Goal: Task Accomplishment & Management: Manage account settings

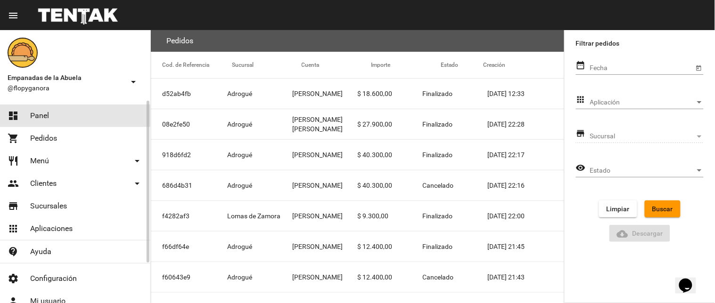
click at [70, 114] on link "dashboard Panel" at bounding box center [75, 116] width 150 height 23
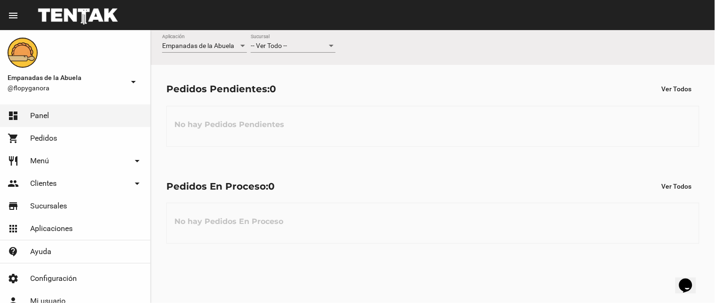
drag, startPoint x: 228, startPoint y: 162, endPoint x: 634, endPoint y: 176, distance: 405.9
click at [635, 177] on div "Pedidos En Proceso: 0 Ver Todos No hay Pedidos En Proceso" at bounding box center [433, 211] width 564 height 97
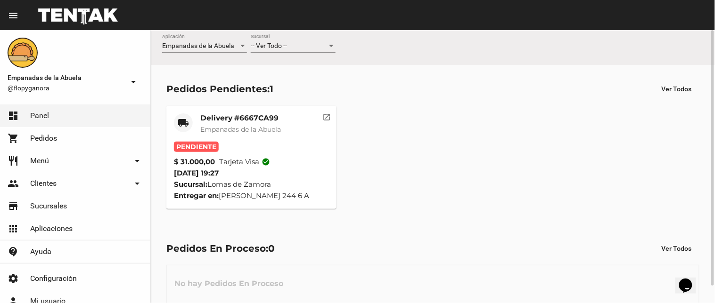
click at [220, 125] on mat-card-subtitle "Empanadas de la Abuela" at bounding box center [240, 129] width 81 height 9
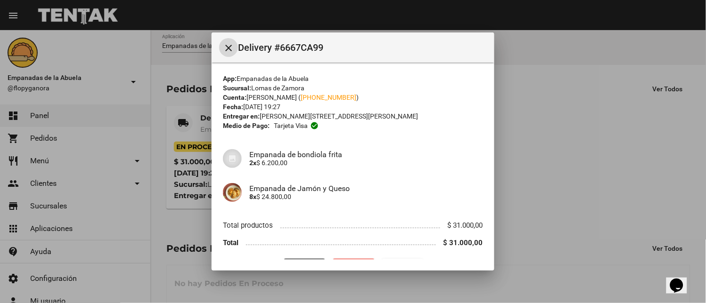
click at [224, 43] on mat-icon "close" at bounding box center [228, 47] width 11 height 11
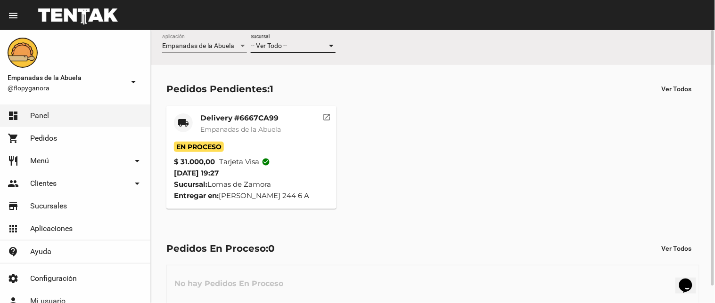
click at [302, 46] on div "-- Ver Todo --" at bounding box center [289, 46] width 76 height 8
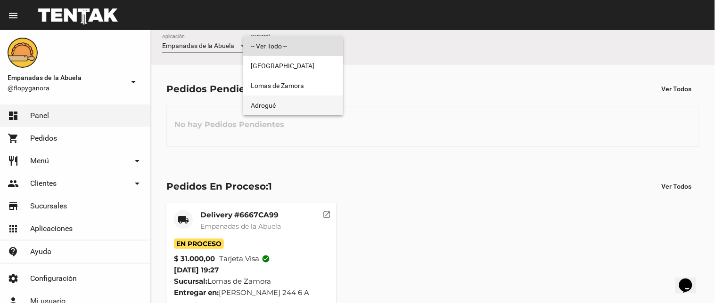
click at [279, 106] on span "Adrogué" at bounding box center [293, 106] width 85 height 20
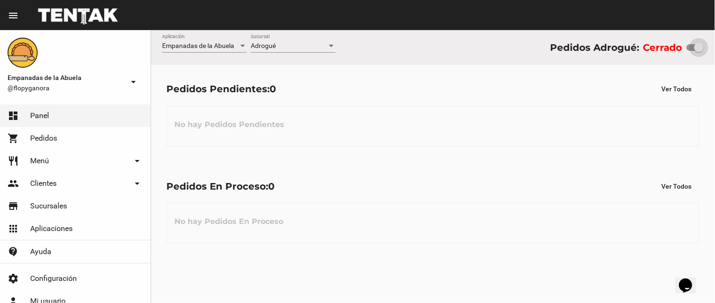
drag, startPoint x: 690, startPoint y: 50, endPoint x: 714, endPoint y: 62, distance: 26.8
click at [714, 62] on div "Empanadas de la Abuela Aplicación Adrogué Sucursal Pedidos Adrogué: Cerrado" at bounding box center [433, 47] width 564 height 35
checkbox input "true"
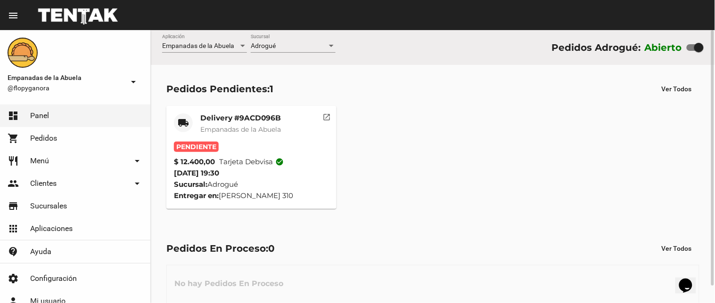
click at [214, 126] on span "Empanadas de la Abuela" at bounding box center [240, 129] width 81 height 8
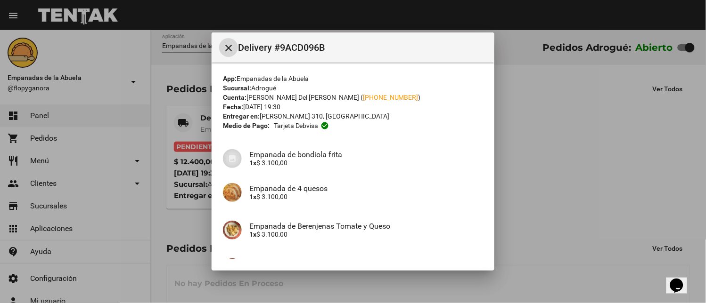
scroll to position [99, 0]
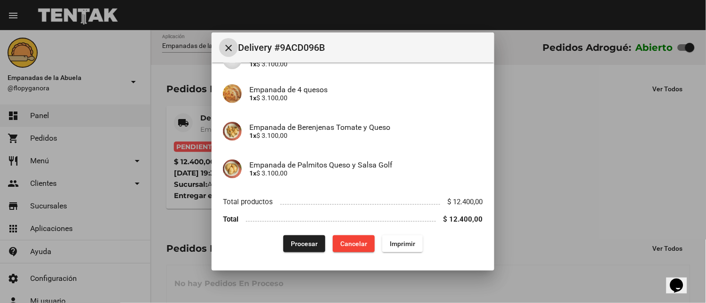
click at [403, 241] on span "Imprimir" at bounding box center [402, 244] width 25 height 8
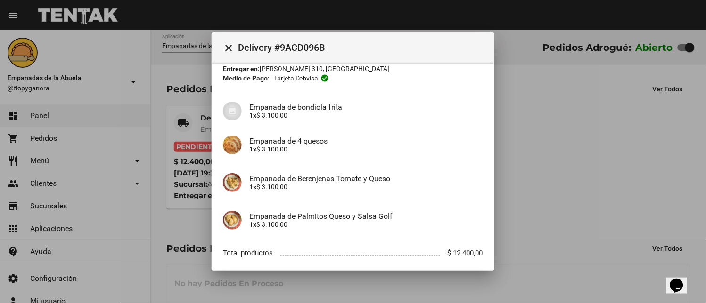
scroll to position [99, 0]
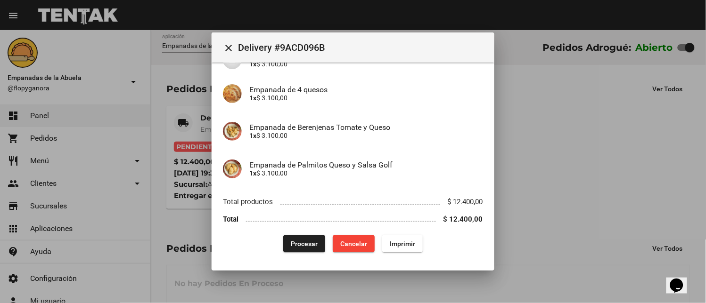
click at [288, 237] on button "Procesar" at bounding box center [304, 244] width 42 height 17
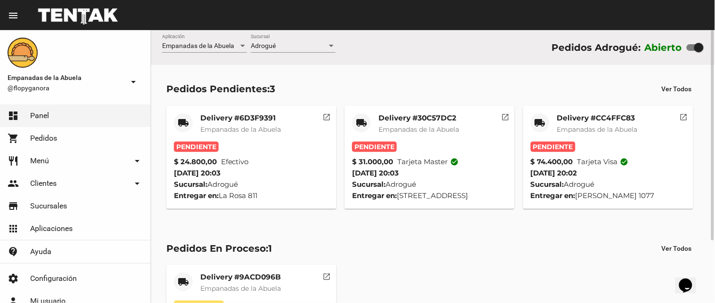
click at [616, 126] on span "Empanadas de la Abuela" at bounding box center [597, 129] width 81 height 8
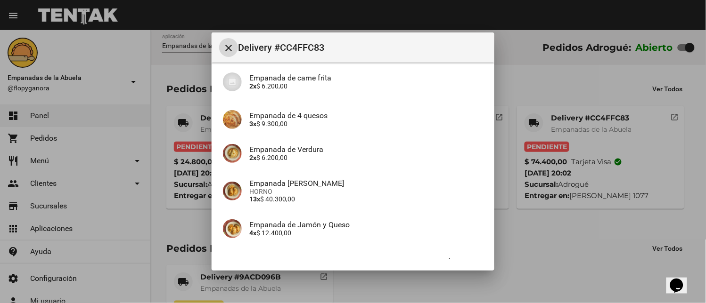
scroll to position [140, 0]
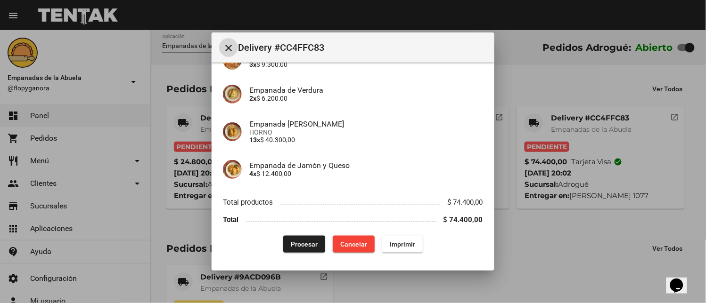
drag, startPoint x: 404, startPoint y: 247, endPoint x: 397, endPoint y: 247, distance: 7.1
click at [403, 247] on span "Imprimir" at bounding box center [402, 245] width 25 height 8
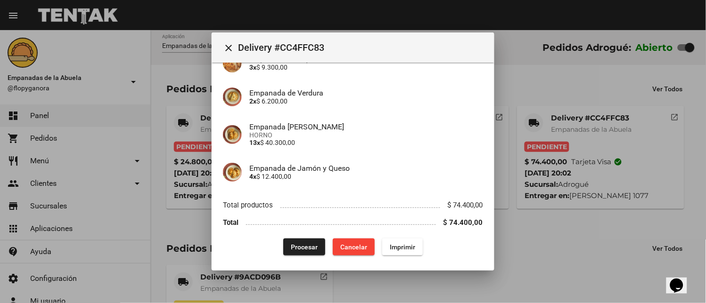
scroll to position [140, 0]
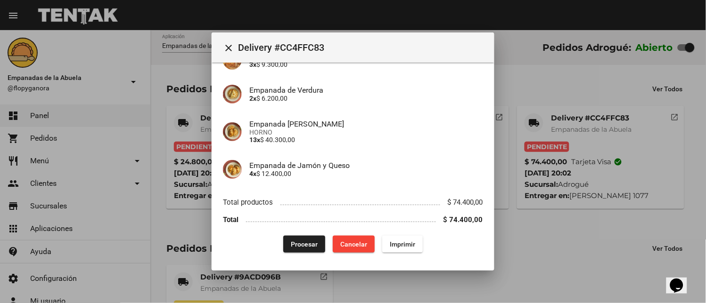
click at [299, 248] on button "Procesar" at bounding box center [304, 244] width 42 height 17
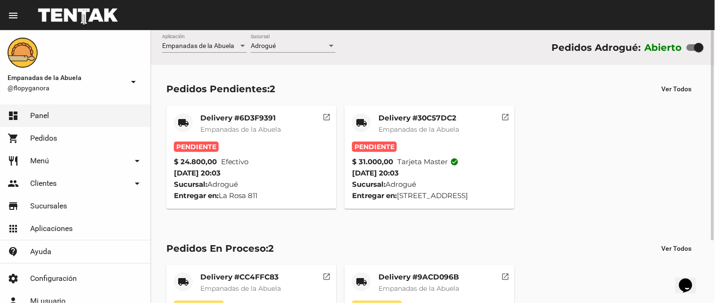
click at [443, 121] on mat-card-title "Delivery #30C57DC2" at bounding box center [418, 118] width 81 height 9
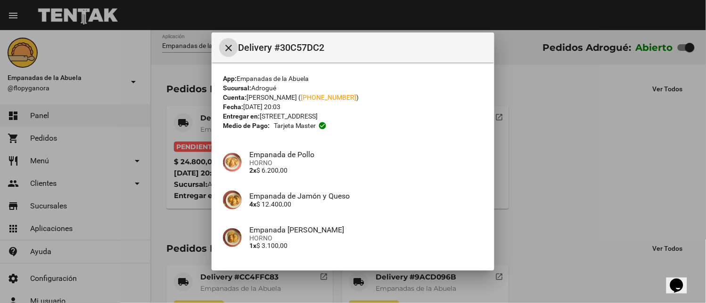
scroll to position [140, 0]
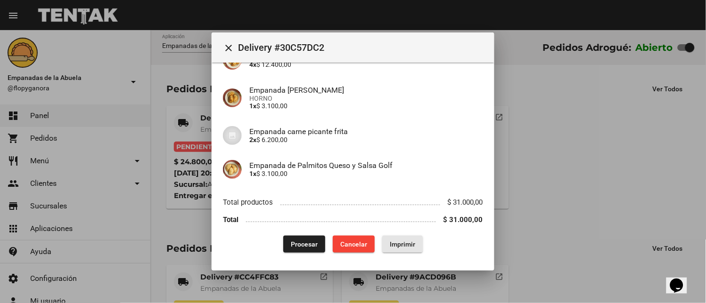
click at [406, 246] on span "Imprimir" at bounding box center [402, 245] width 25 height 8
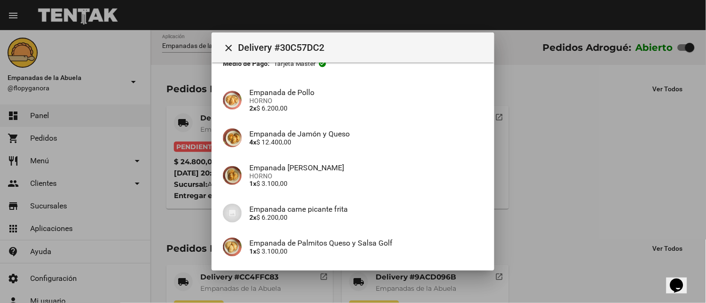
scroll to position [140, 0]
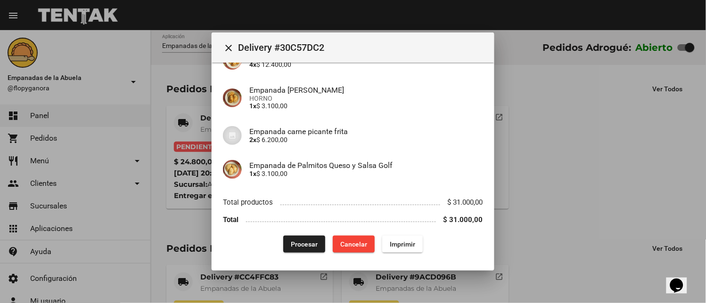
click at [289, 253] on mat-dialog-content "App: Empanadas de la Abuela Sucursal: Adrogué Cuenta: Patricio Javier Kelly ( +…" at bounding box center [353, 161] width 283 height 197
click at [286, 237] on button "Procesar" at bounding box center [304, 244] width 42 height 17
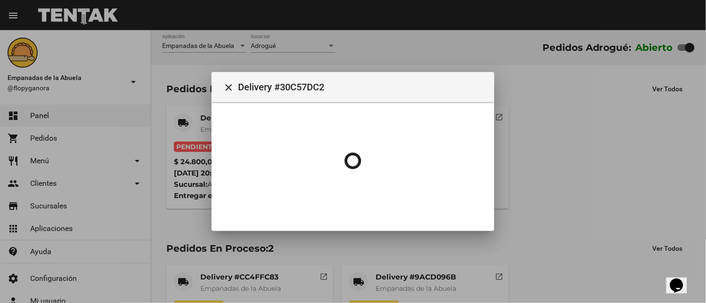
scroll to position [0, 0]
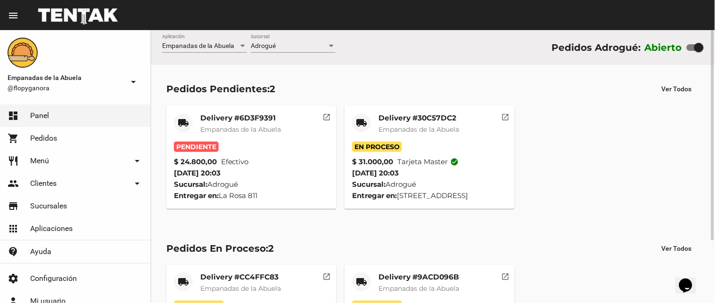
click at [257, 112] on mat-card "local_shipping Delivery #6D3F9391 Empanadas de la Abuela Pendiente $ 24.800,00 …" at bounding box center [251, 157] width 170 height 103
click at [256, 114] on mat-card-title "Delivery #6D3F9391" at bounding box center [240, 118] width 81 height 9
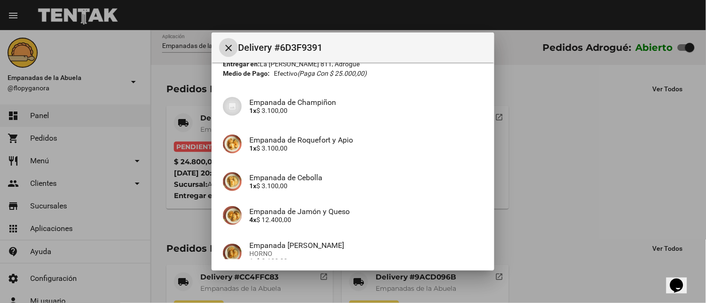
scroll to position [140, 0]
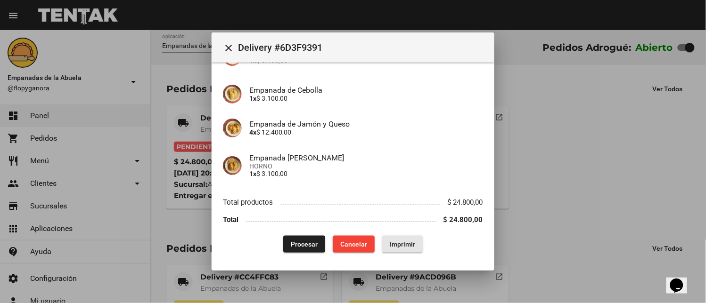
click at [390, 241] on span "Imprimir" at bounding box center [402, 245] width 25 height 8
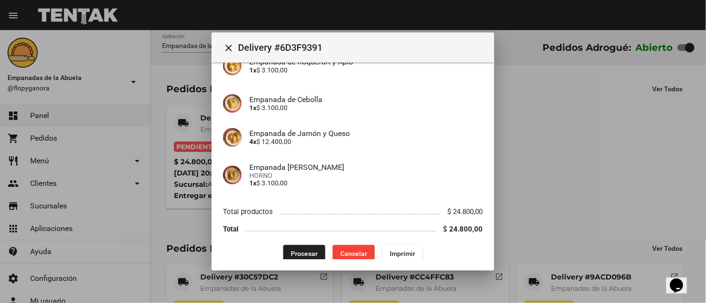
scroll to position [140, 0]
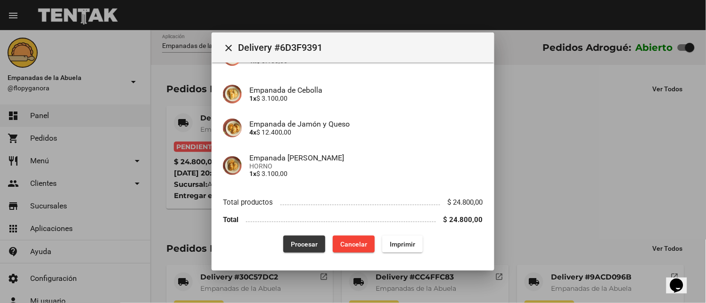
click at [303, 241] on span "Procesar" at bounding box center [304, 245] width 27 height 8
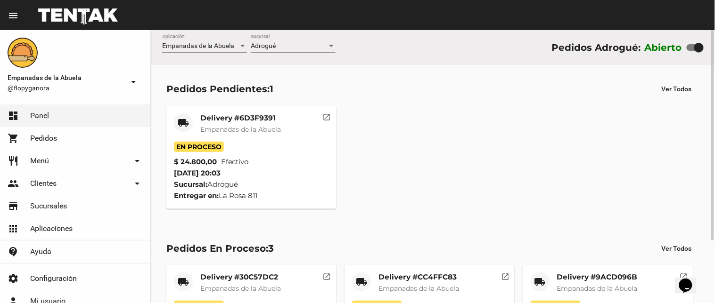
click at [303, 49] on div "Adrogué" at bounding box center [289, 46] width 76 height 8
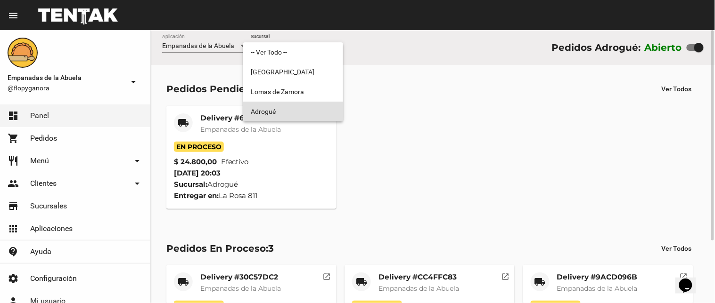
click at [297, 105] on span "Adrogué" at bounding box center [293, 112] width 85 height 20
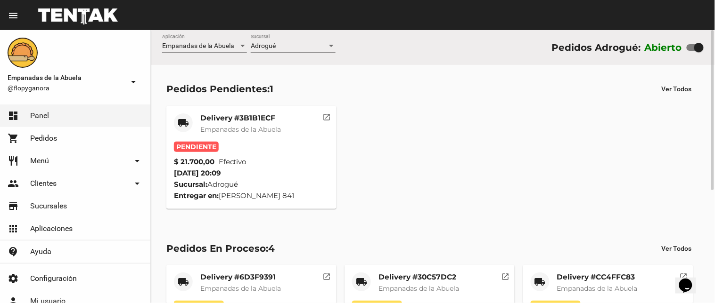
click at [246, 125] on mat-card-subtitle "Empanadas de la Abuela" at bounding box center [240, 129] width 81 height 9
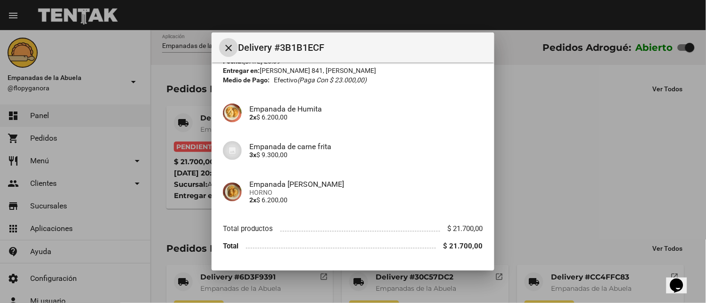
scroll to position [73, 0]
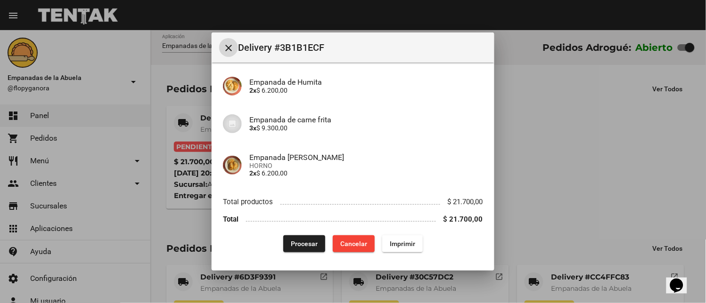
click at [401, 241] on span "Imprimir" at bounding box center [402, 244] width 25 height 8
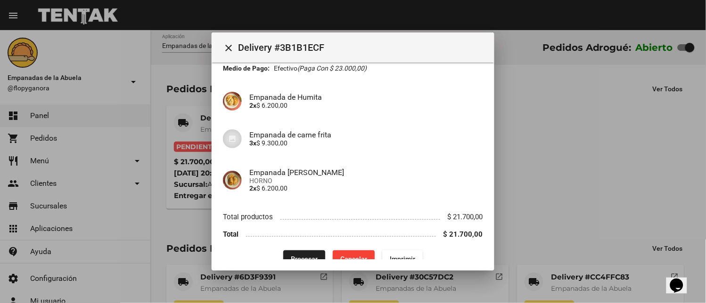
scroll to position [73, 0]
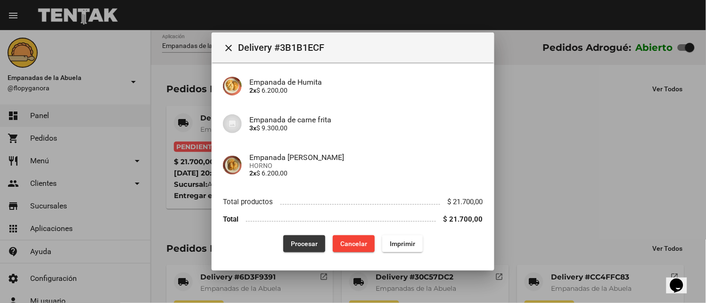
click at [304, 250] on button "Procesar" at bounding box center [304, 244] width 42 height 17
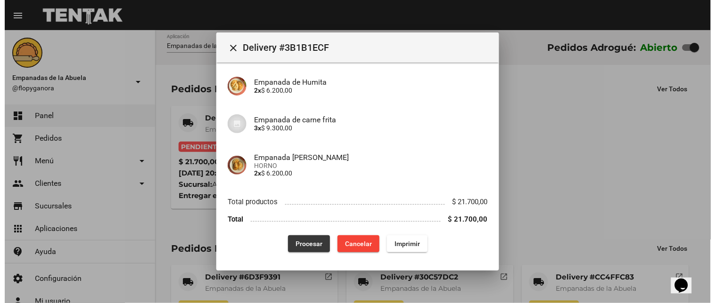
scroll to position [0, 0]
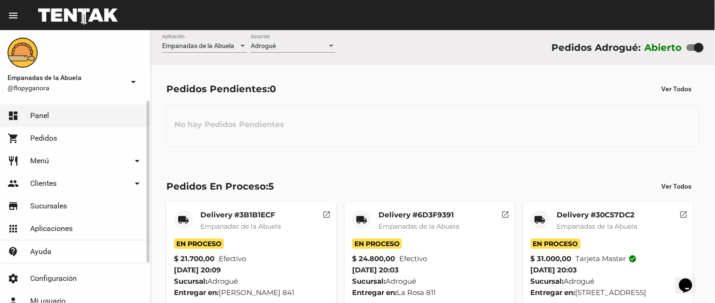
click at [50, 162] on link "restaurant Menú arrow_drop_down" at bounding box center [75, 161] width 150 height 23
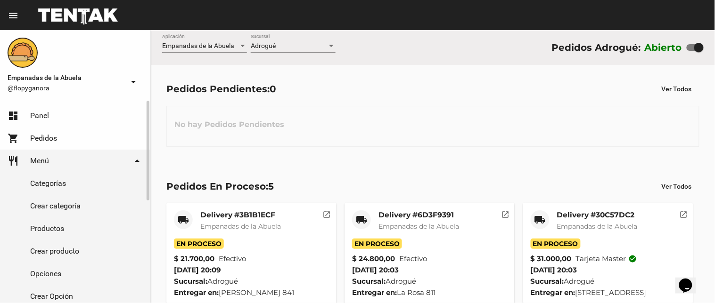
click at [85, 231] on link "Productos" at bounding box center [75, 229] width 150 height 23
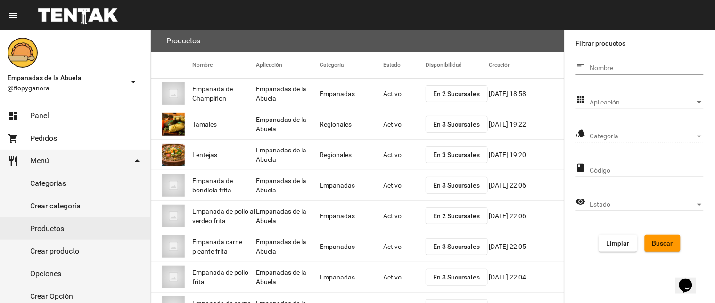
click at [634, 99] on span "Aplicación" at bounding box center [642, 103] width 105 height 8
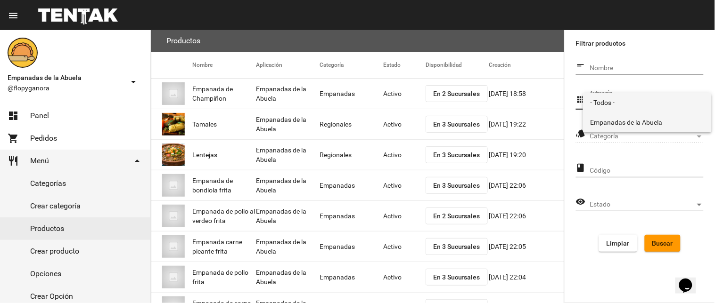
click at [616, 121] on span "Empanadas de la Abuela" at bounding box center [647, 123] width 114 height 20
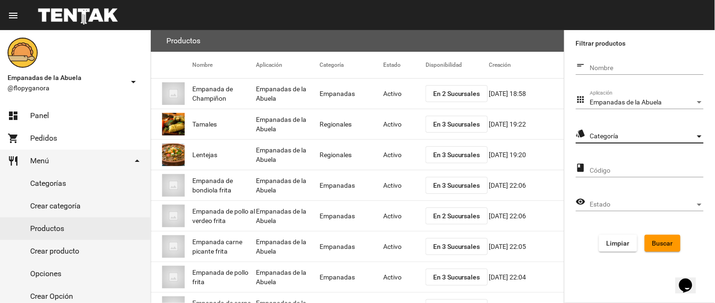
click at [612, 136] on span "Categoría" at bounding box center [642, 137] width 105 height 8
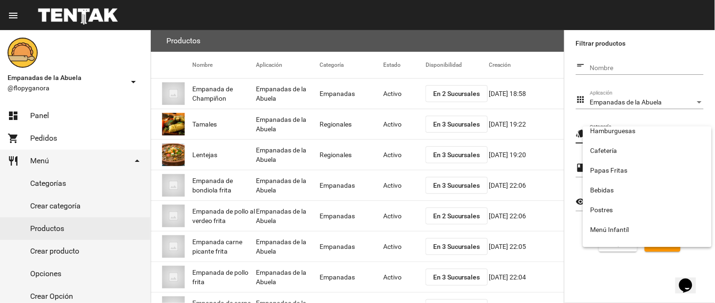
scroll to position [156, 0]
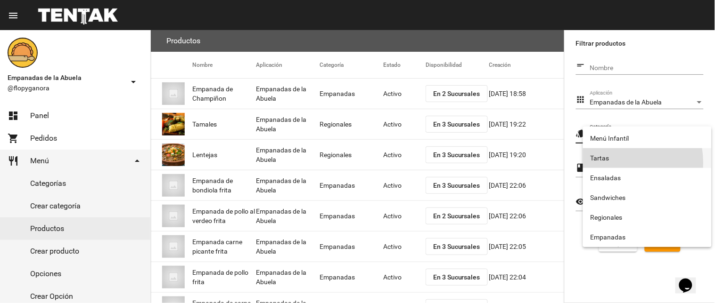
click at [615, 163] on span "Tartas" at bounding box center [647, 158] width 114 height 20
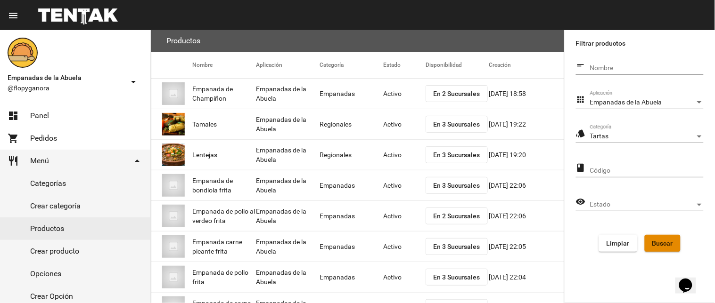
click at [666, 242] on span "Buscar" at bounding box center [662, 244] width 21 height 8
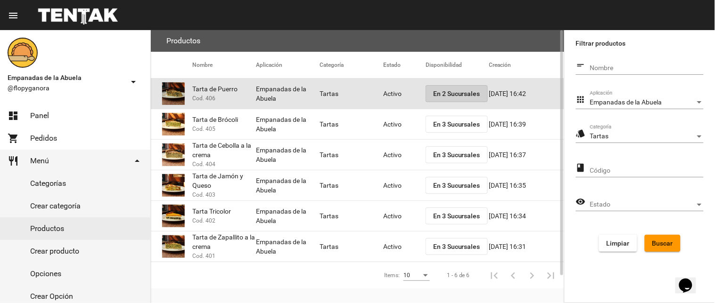
click at [449, 88] on button "En 2 Sucursales" at bounding box center [456, 93] width 62 height 17
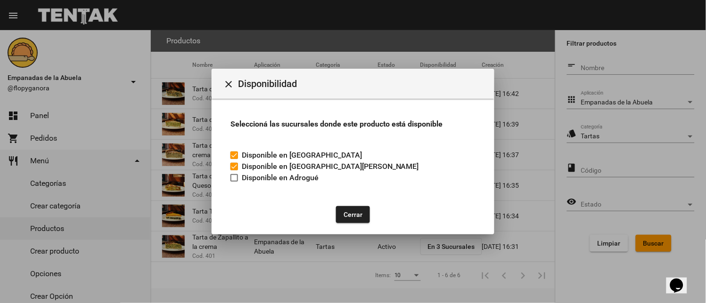
click at [347, 213] on button "Cerrar" at bounding box center [353, 214] width 34 height 17
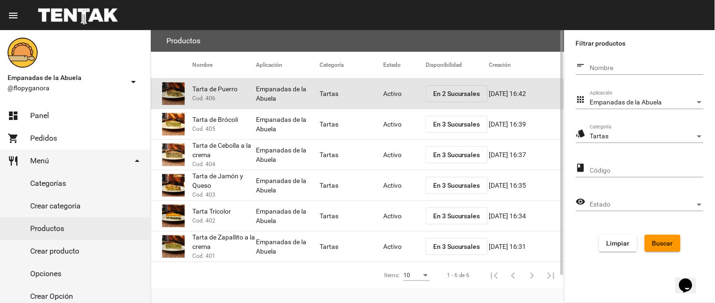
click at [383, 91] on mat-cell "Tartas" at bounding box center [351, 94] width 64 height 30
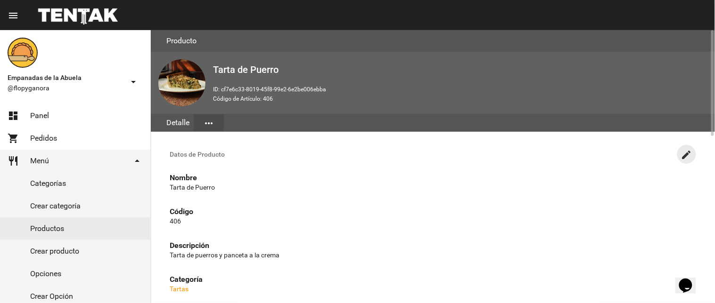
click at [683, 152] on mat-icon "create" at bounding box center [686, 154] width 11 height 11
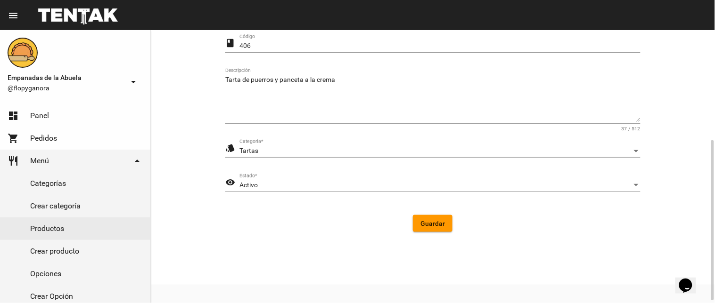
scroll to position [192, 0]
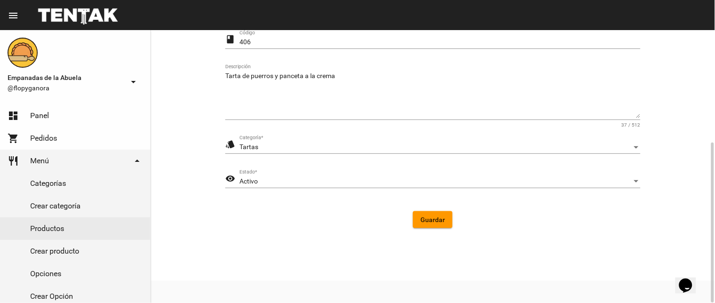
click at [277, 154] on div "style Tartas Categoría *" at bounding box center [432, 149] width 415 height 27
click at [261, 178] on div "Activo" at bounding box center [435, 182] width 393 height 8
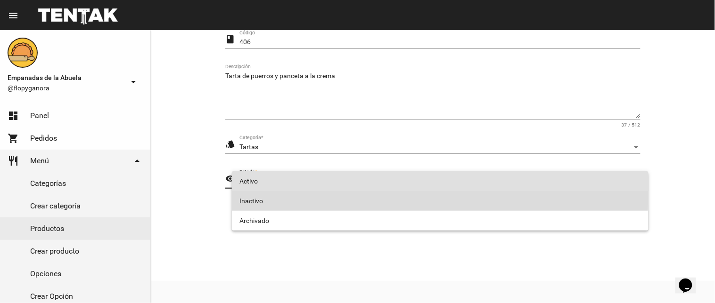
drag, startPoint x: 261, startPoint y: 177, endPoint x: 262, endPoint y: 195, distance: 17.5
click at [262, 195] on span "Inactivo" at bounding box center [439, 201] width 401 height 20
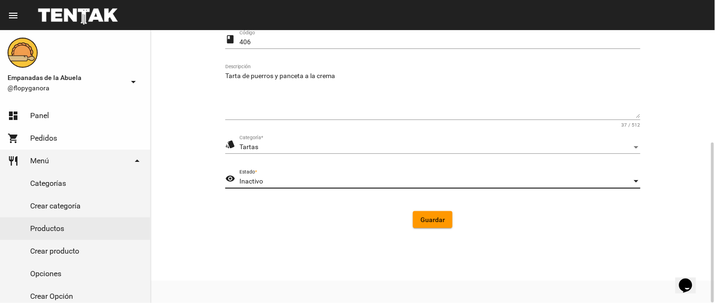
click at [426, 222] on span "Guardar" at bounding box center [432, 220] width 25 height 8
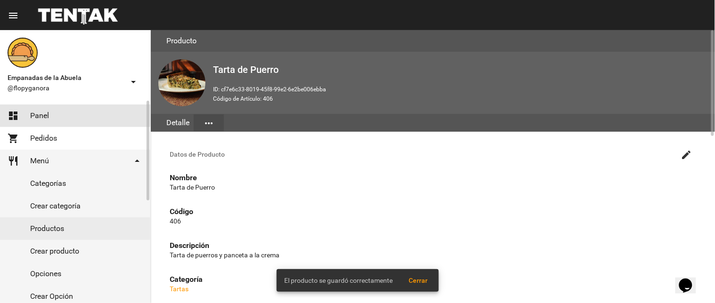
click at [0, 114] on link "dashboard Panel" at bounding box center [75, 116] width 150 height 23
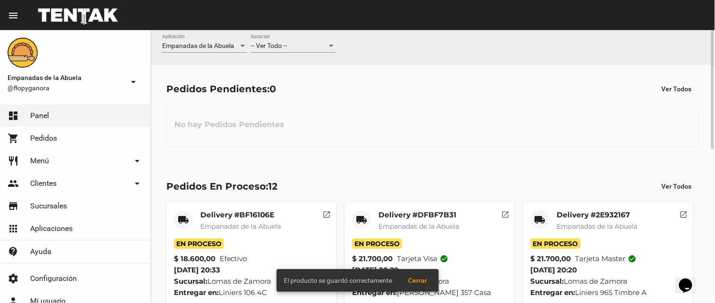
click at [268, 43] on span "-- Ver Todo --" at bounding box center [269, 46] width 36 height 8
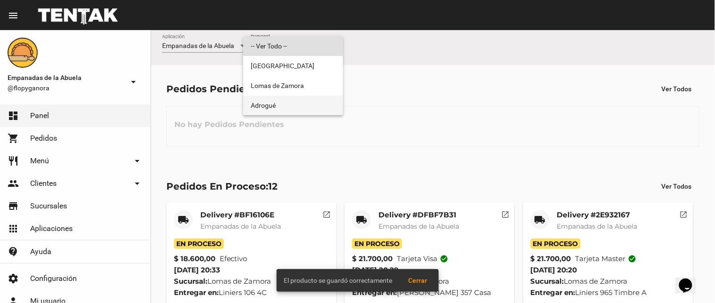
click at [285, 111] on span "Adrogué" at bounding box center [293, 106] width 85 height 20
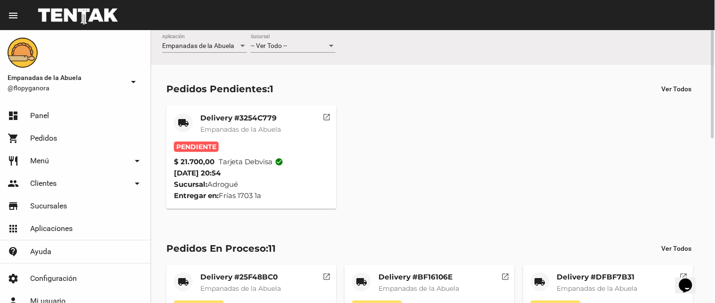
click at [251, 120] on mat-card-title "Delivery #3254C779" at bounding box center [240, 118] width 81 height 9
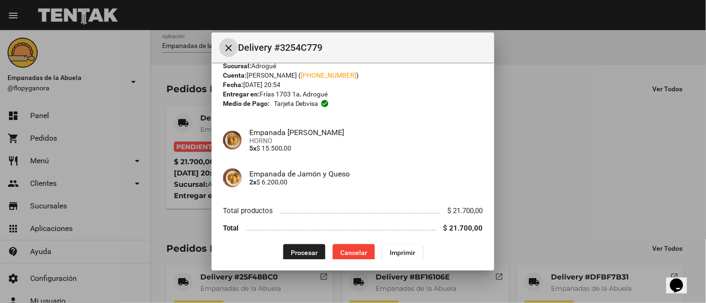
scroll to position [31, 0]
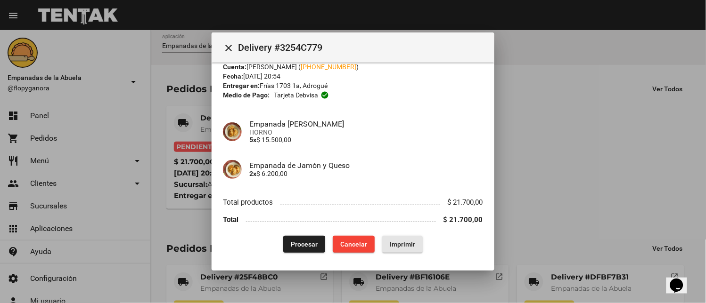
click at [397, 241] on span "Imprimir" at bounding box center [402, 245] width 25 height 8
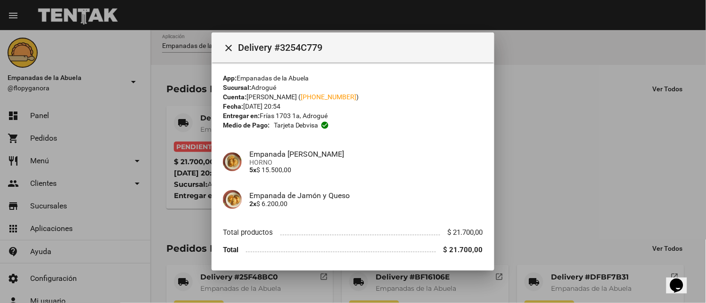
scroll to position [31, 0]
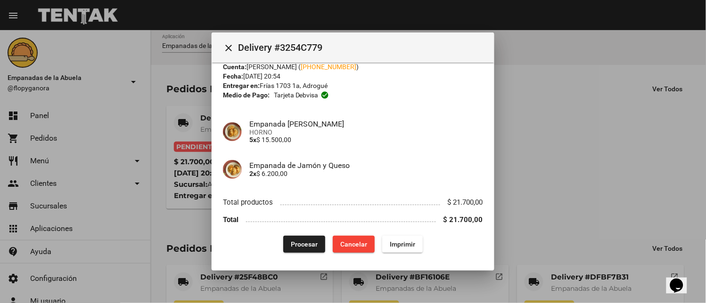
click at [293, 237] on button "Procesar" at bounding box center [304, 244] width 42 height 17
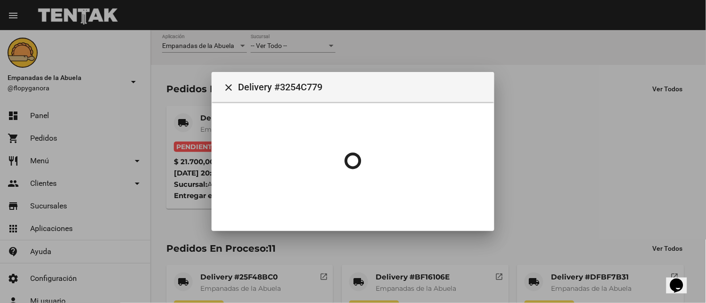
scroll to position [0, 0]
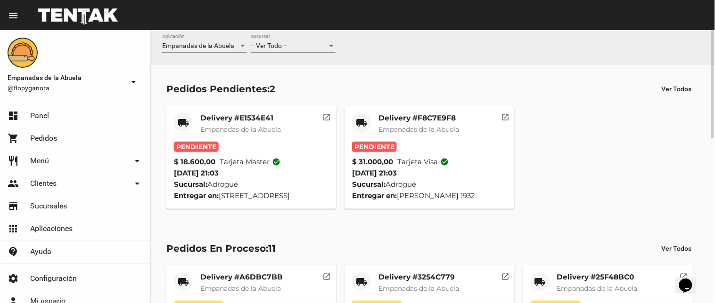
click at [380, 128] on span "Empanadas de la Abuela" at bounding box center [418, 129] width 81 height 8
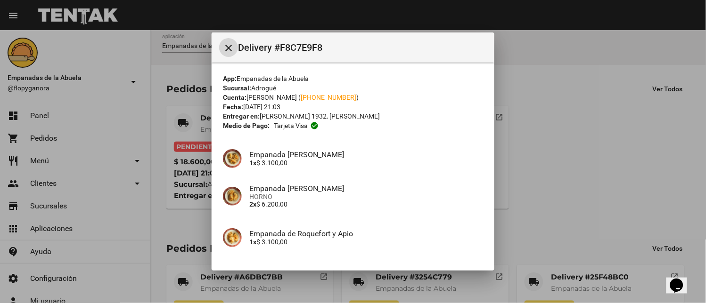
scroll to position [208, 0]
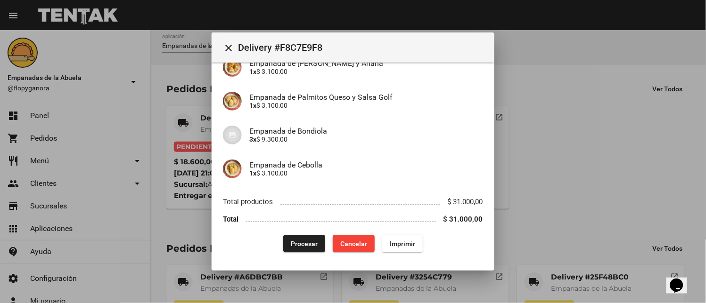
click at [406, 234] on div "App: Empanadas de la Abuela Sucursal: Adrogué Cuenta: [PERSON_NAME] ( [PHONE_NU…" at bounding box center [353, 59] width 260 height 387
click at [401, 243] on span "Imprimir" at bounding box center [402, 244] width 25 height 8
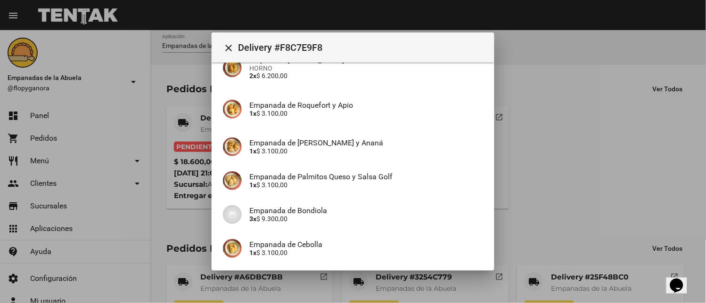
scroll to position [208, 0]
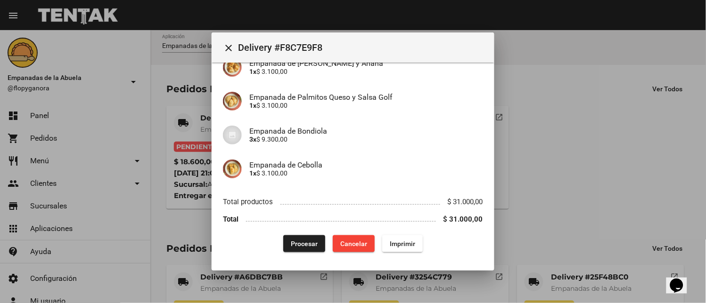
click at [291, 243] on span "Procesar" at bounding box center [304, 244] width 27 height 8
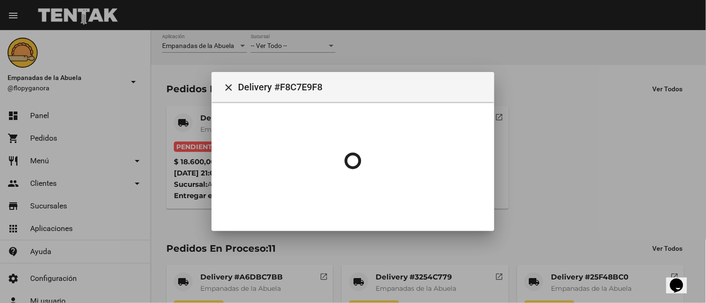
scroll to position [0, 0]
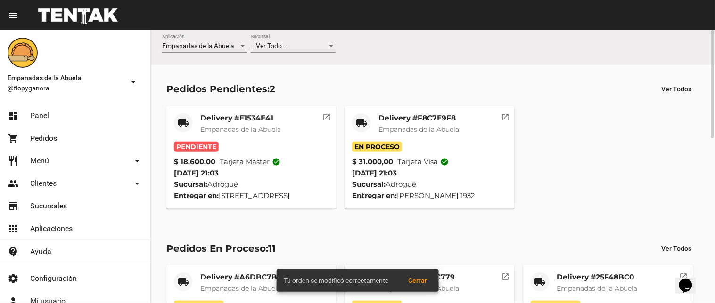
click at [264, 123] on div "Delivery #E1534E41 Empanadas de la Abuela" at bounding box center [240, 128] width 81 height 28
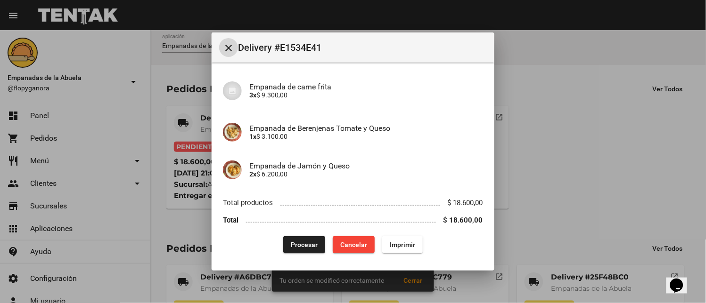
scroll to position [73, 0]
click at [394, 240] on span "Imprimir" at bounding box center [402, 244] width 25 height 8
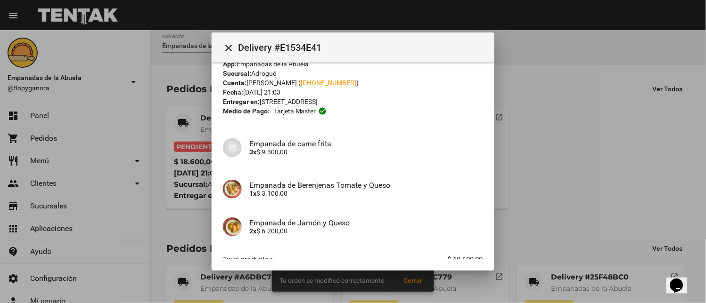
scroll to position [73, 0]
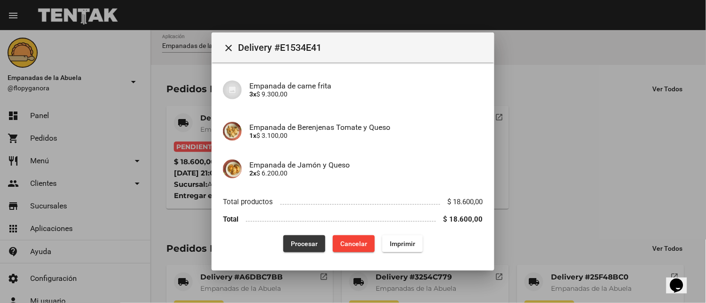
click at [302, 240] on span "Procesar" at bounding box center [304, 244] width 27 height 8
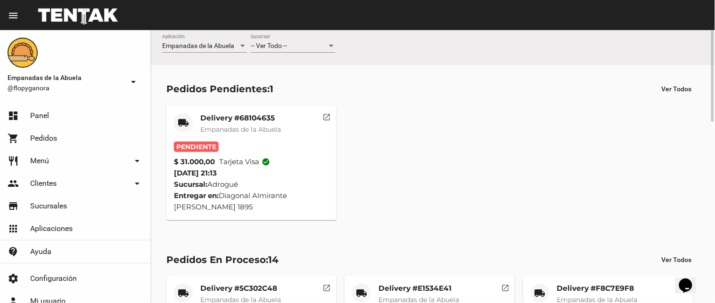
click at [281, 131] on span "Empanadas de la Abuela" at bounding box center [240, 129] width 81 height 8
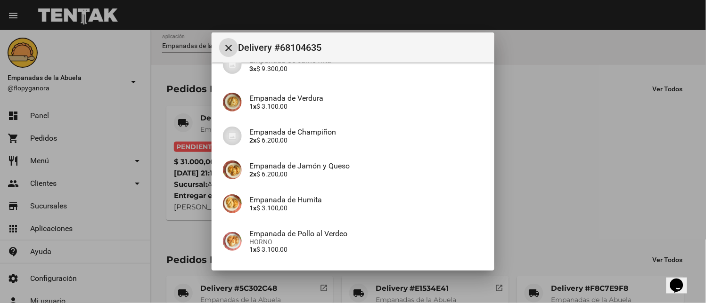
scroll to position [174, 0]
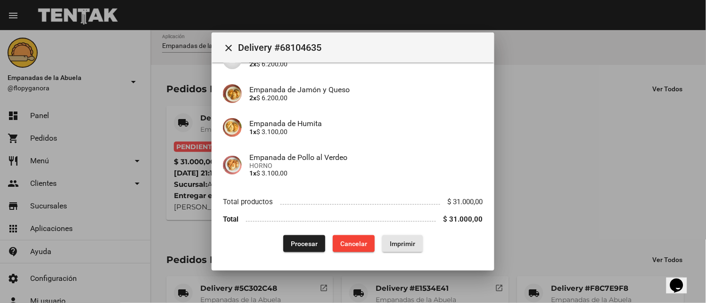
click at [403, 248] on button "Imprimir" at bounding box center [402, 244] width 41 height 17
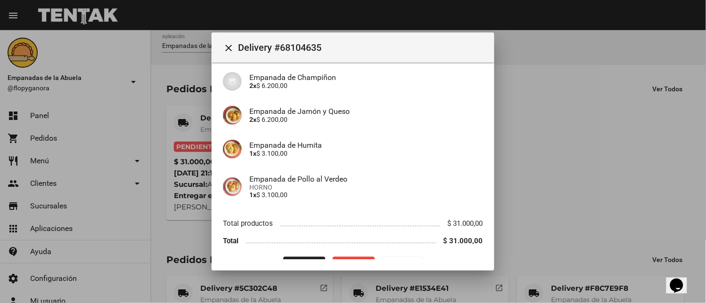
scroll to position [174, 0]
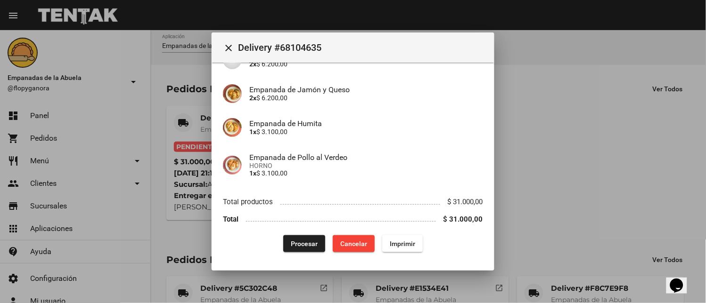
drag, startPoint x: 297, startPoint y: 242, endPoint x: 287, endPoint y: 248, distance: 11.2
click at [298, 241] on span "Procesar" at bounding box center [304, 244] width 27 height 8
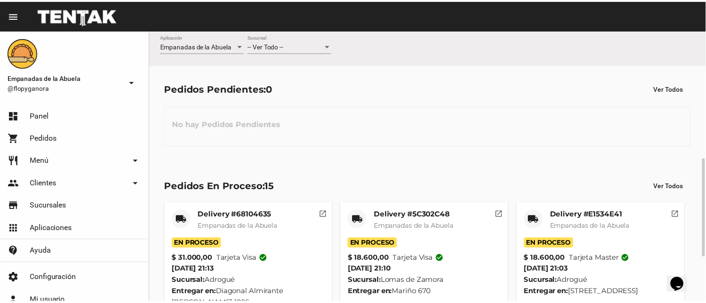
scroll to position [476, 0]
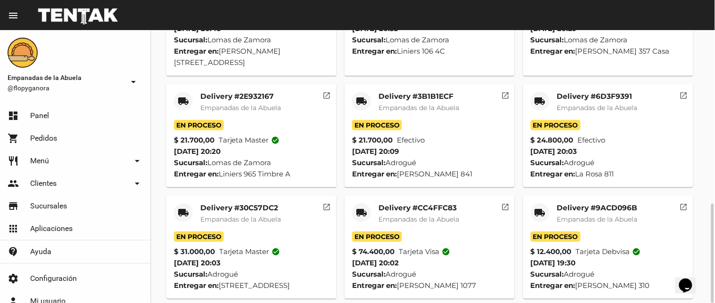
click at [544, 207] on mat-icon "local_shipping" at bounding box center [539, 212] width 11 height 11
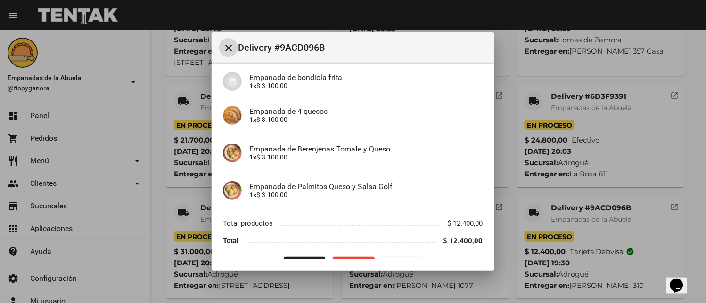
scroll to position [99, 0]
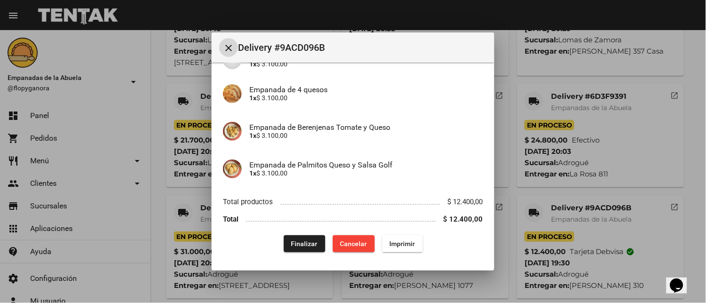
click at [303, 248] on button "Finalizar" at bounding box center [304, 244] width 41 height 17
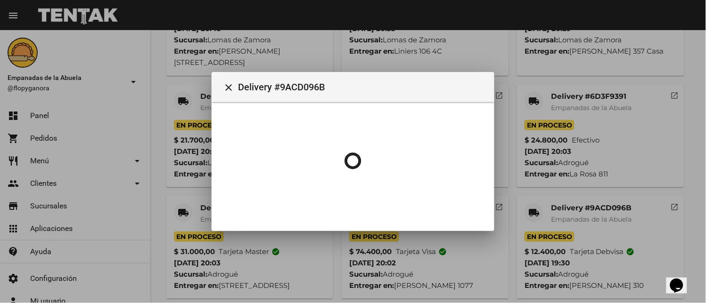
scroll to position [0, 0]
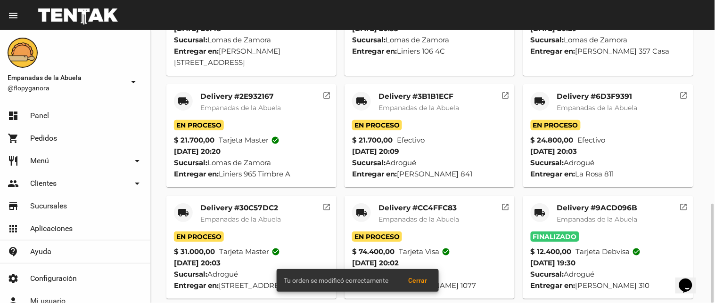
click at [363, 207] on mat-icon "local_shipping" at bounding box center [361, 212] width 11 height 11
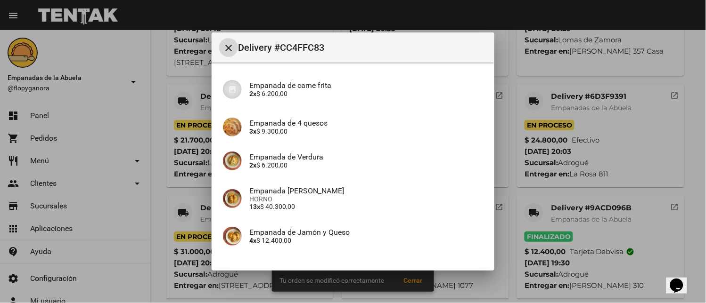
scroll to position [140, 0]
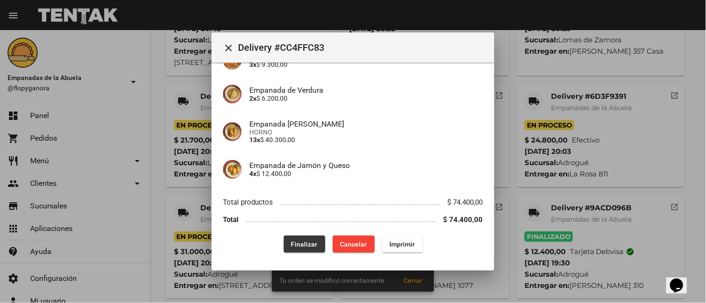
drag, startPoint x: 294, startPoint y: 238, endPoint x: 218, endPoint y: 230, distance: 76.3
click at [294, 239] on button "Finalizar" at bounding box center [304, 244] width 41 height 17
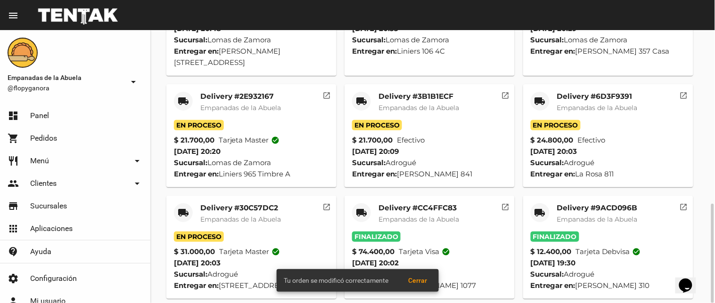
click at [182, 207] on mat-icon "local_shipping" at bounding box center [183, 212] width 11 height 11
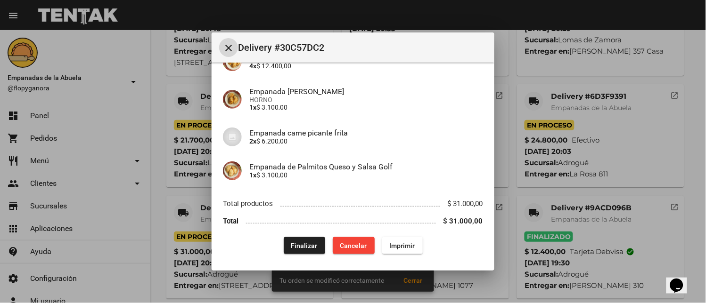
scroll to position [140, 0]
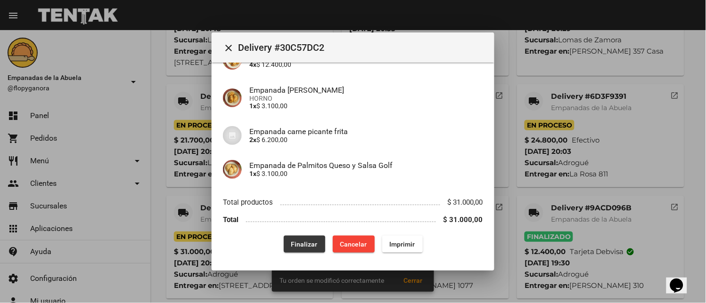
click at [293, 247] on span "Finalizar" at bounding box center [304, 245] width 26 height 8
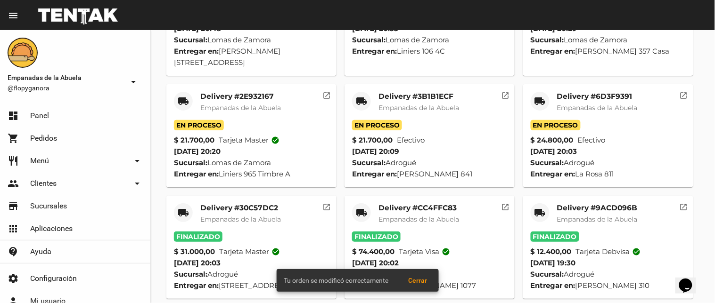
click at [533, 92] on div "local_shipping" at bounding box center [540, 101] width 19 height 19
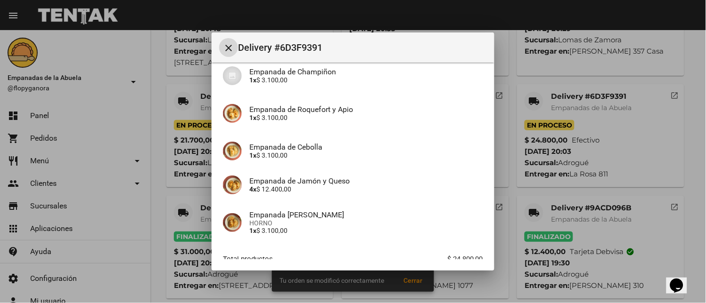
scroll to position [140, 0]
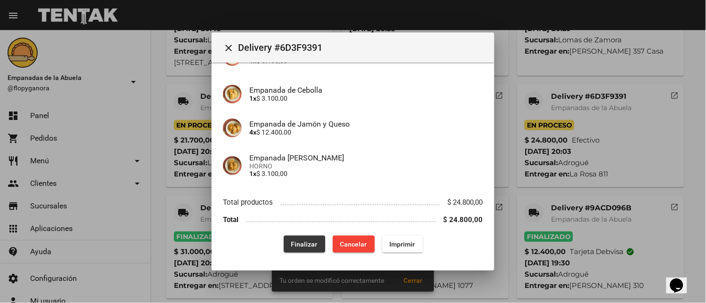
click at [300, 237] on button "Finalizar" at bounding box center [304, 244] width 41 height 17
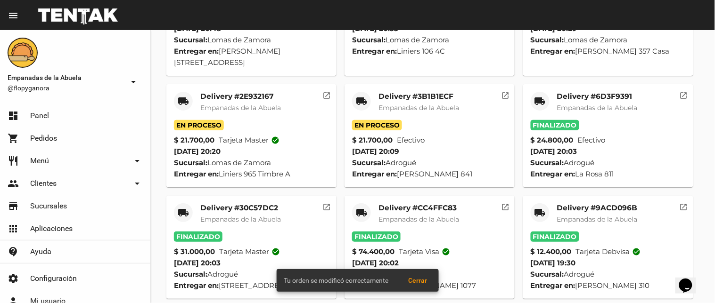
click at [366, 96] on mat-icon "local_shipping" at bounding box center [361, 101] width 11 height 11
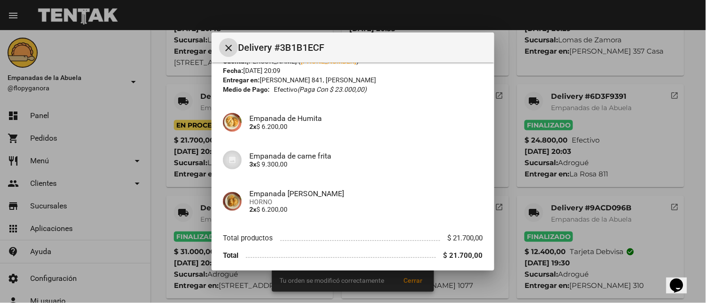
scroll to position [73, 0]
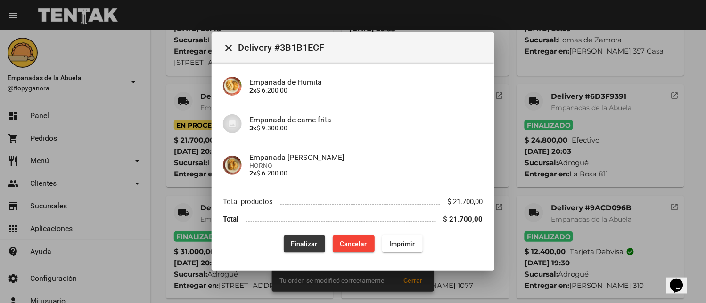
click at [311, 246] on span "Finalizar" at bounding box center [304, 244] width 26 height 8
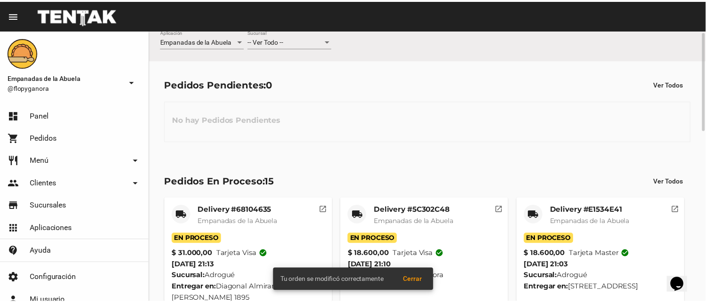
scroll to position [0, 0]
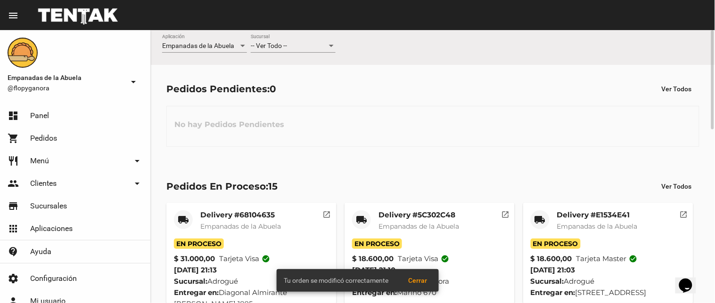
click at [279, 51] on div "-- Ver Todo -- Sucursal" at bounding box center [293, 43] width 85 height 18
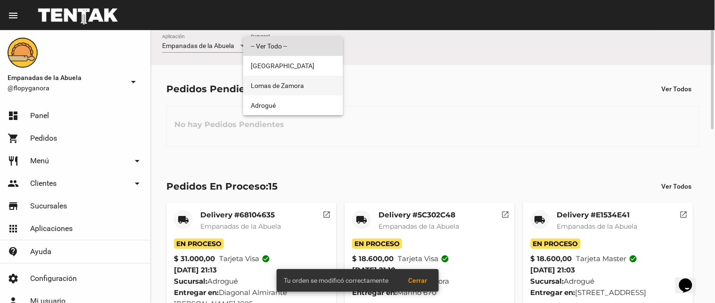
click at [294, 87] on span "Lomas de Zamora" at bounding box center [293, 86] width 85 height 20
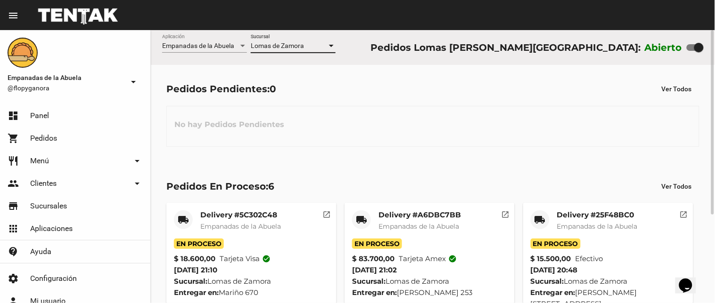
click at [285, 48] on span "Lomas de Zamora" at bounding box center [277, 46] width 53 height 8
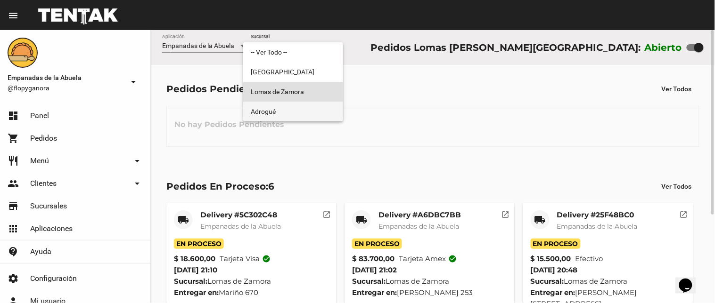
drag, startPoint x: 286, startPoint y: 111, endPoint x: 288, endPoint y: 105, distance: 6.0
click at [286, 111] on span "Adrogué" at bounding box center [293, 112] width 85 height 20
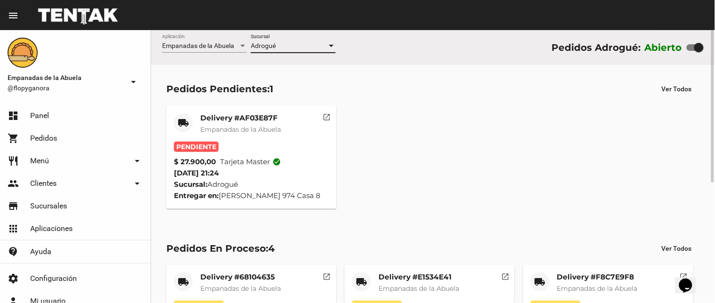
click at [248, 110] on mat-card "local_shipping Delivery #AF03E87F Empanadas de la Abuela Pendiente $ 27.900,00 …" at bounding box center [251, 157] width 170 height 103
click at [252, 118] on mat-card-title "Delivery #AF03E87F" at bounding box center [240, 118] width 81 height 9
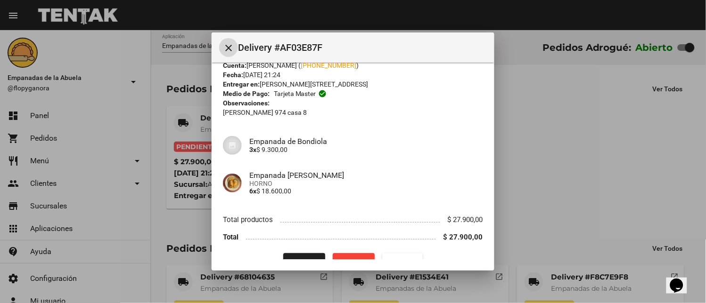
scroll to position [49, 0]
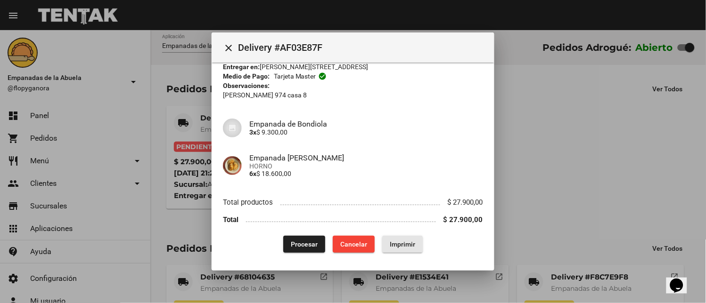
click at [408, 248] on button "Imprimir" at bounding box center [402, 244] width 41 height 17
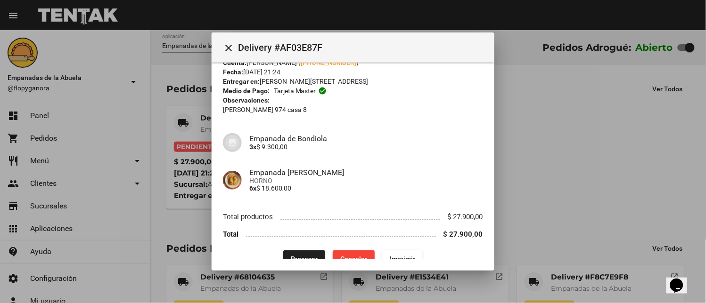
scroll to position [49, 0]
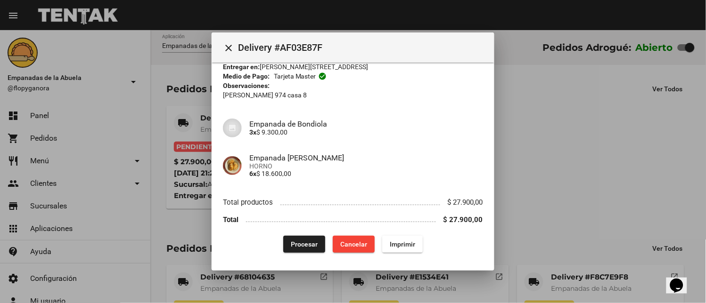
click at [300, 241] on span "Procesar" at bounding box center [304, 245] width 27 height 8
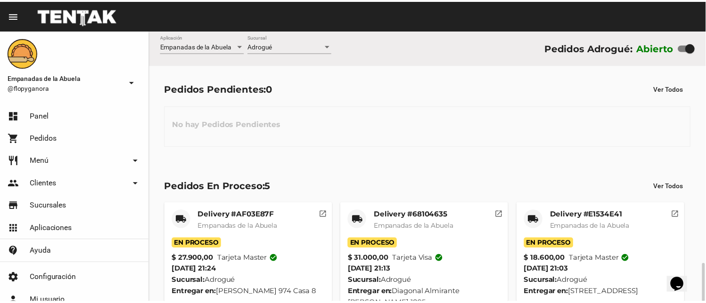
scroll to position [141, 0]
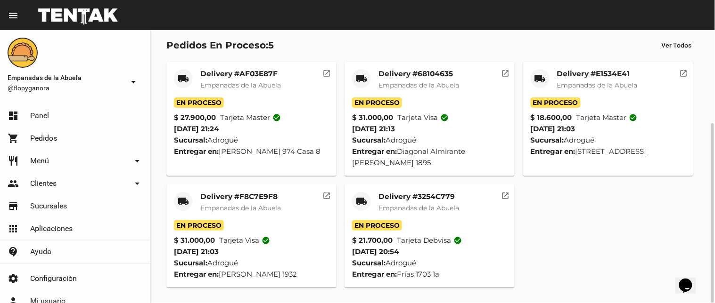
click at [353, 198] on div "local_shipping" at bounding box center [361, 201] width 19 height 19
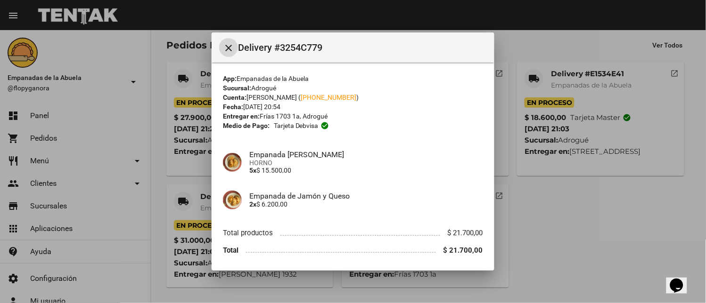
scroll to position [31, 0]
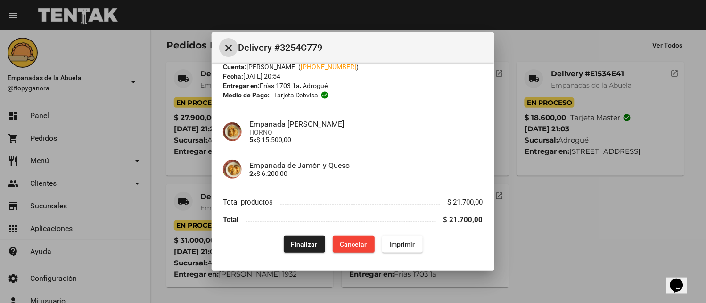
click at [284, 238] on button "Finalizar" at bounding box center [304, 244] width 41 height 17
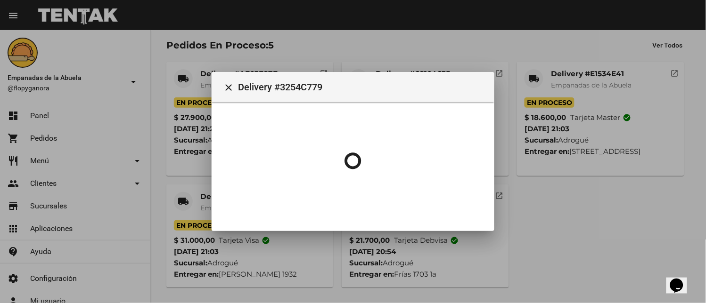
scroll to position [0, 0]
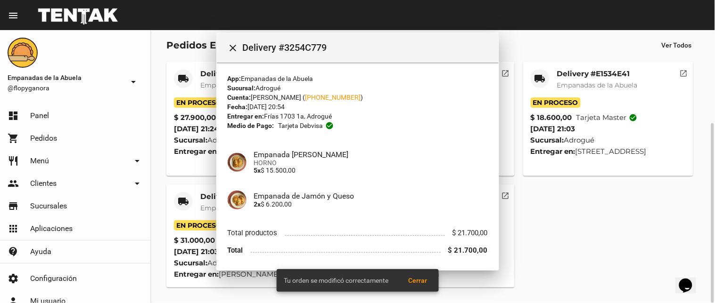
click at [176, 198] on div "local_shipping" at bounding box center [183, 201] width 19 height 19
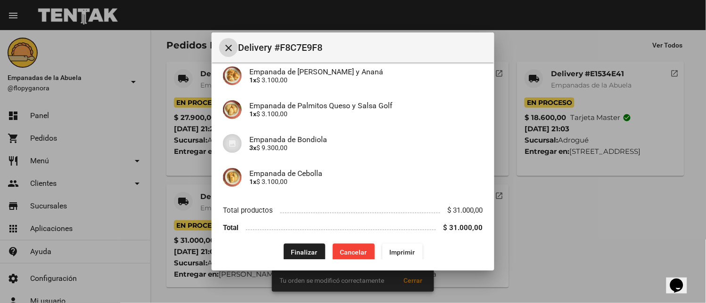
scroll to position [208, 0]
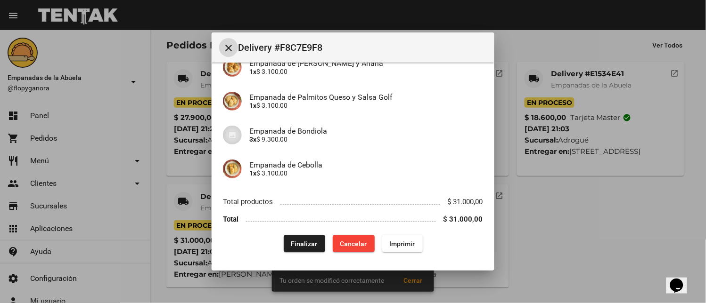
click at [297, 237] on button "Finalizar" at bounding box center [304, 244] width 41 height 17
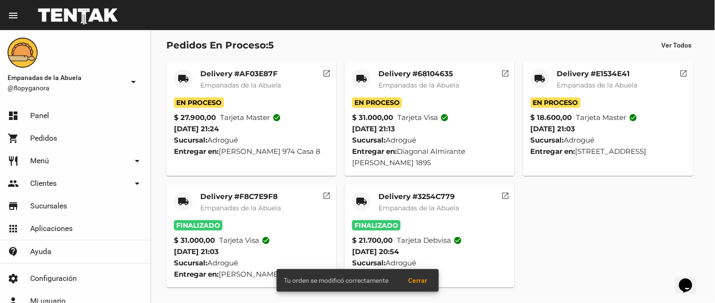
click at [529, 77] on mat-card "local_shipping Delivery #E1534E41 Empanadas de la Abuela En Proceso $ 18.600,00…" at bounding box center [608, 119] width 170 height 115
click at [546, 76] on div "local_shipping" at bounding box center [540, 78] width 19 height 19
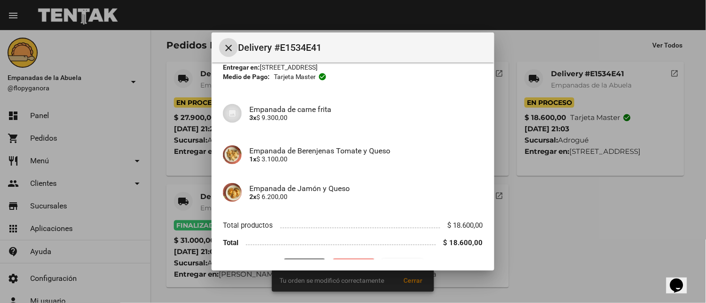
scroll to position [73, 0]
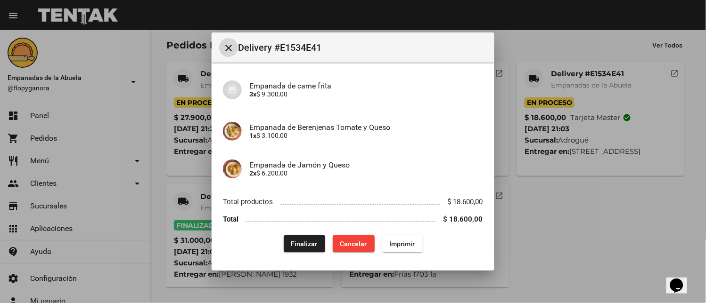
click at [300, 245] on span "Finalizar" at bounding box center [304, 244] width 26 height 8
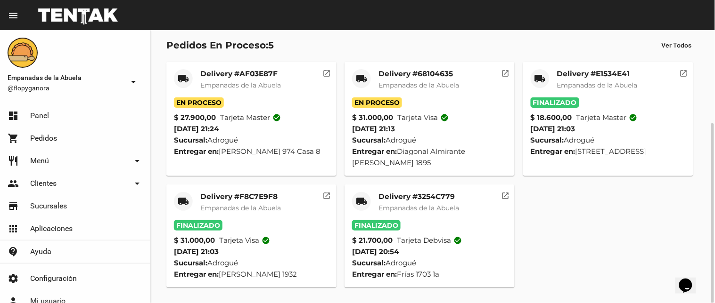
scroll to position [0, 0]
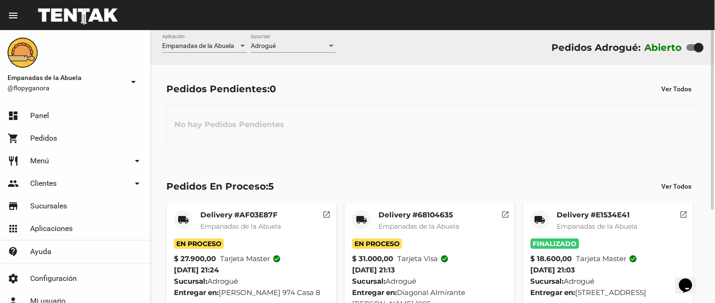
click at [269, 46] on span "Adrogué" at bounding box center [263, 46] width 25 height 8
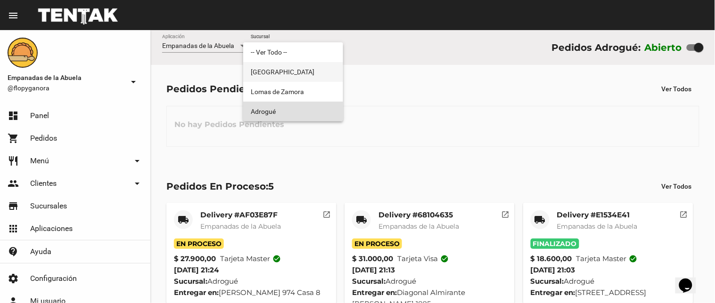
click at [283, 81] on span "[GEOGRAPHIC_DATA]" at bounding box center [293, 72] width 85 height 20
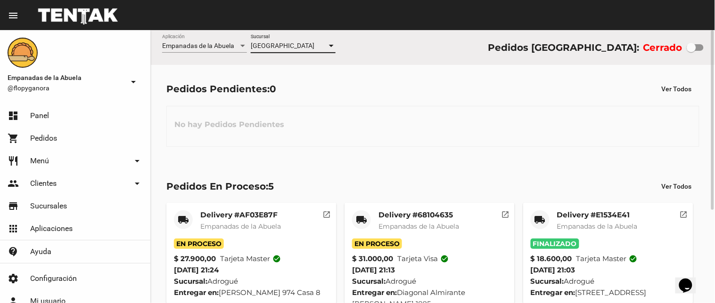
click at [295, 48] on div "[GEOGRAPHIC_DATA]" at bounding box center [289, 46] width 76 height 8
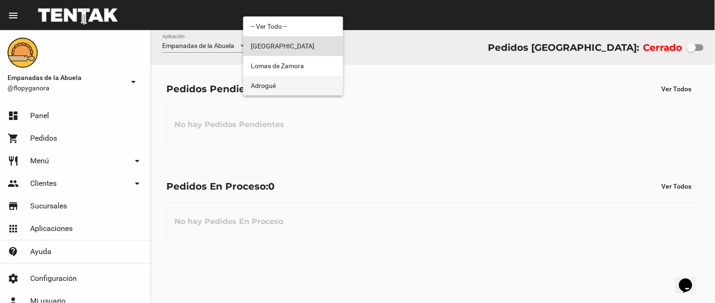
click at [286, 93] on span "Adrogué" at bounding box center [293, 86] width 85 height 20
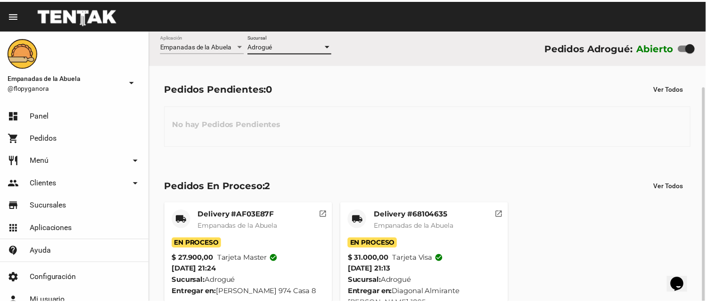
scroll to position [30, 0]
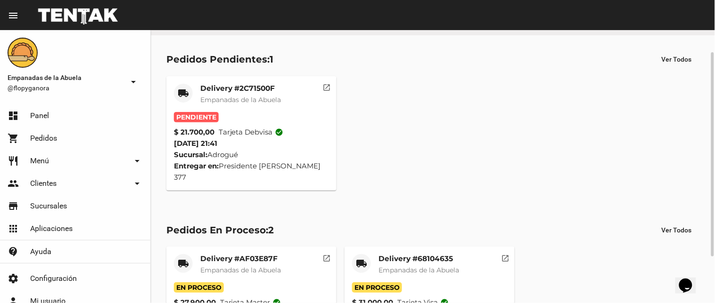
click at [236, 94] on div "Delivery #2C71500F Empanadas de la Abuela" at bounding box center [240, 98] width 81 height 28
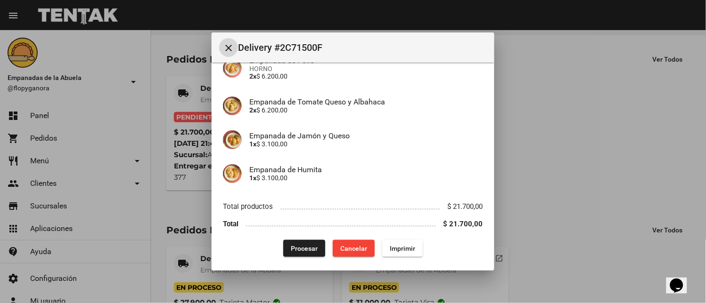
scroll to position [133, 0]
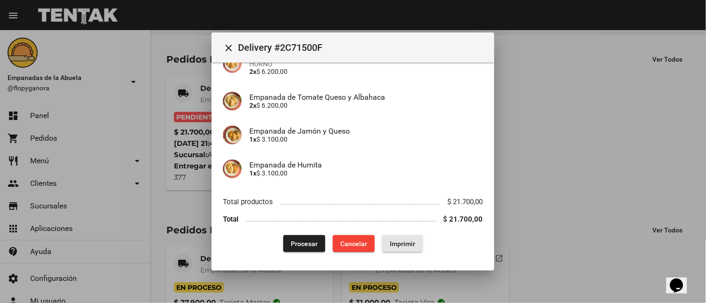
click at [400, 244] on span "Imprimir" at bounding box center [402, 244] width 25 height 8
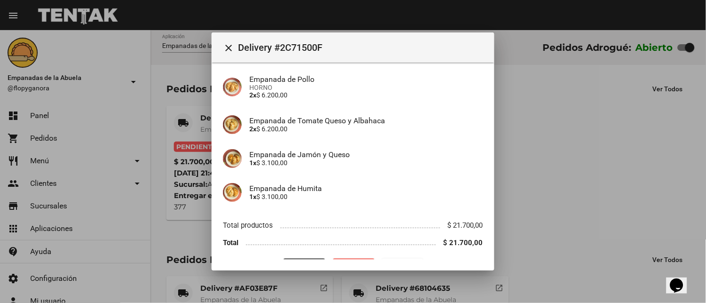
scroll to position [133, 0]
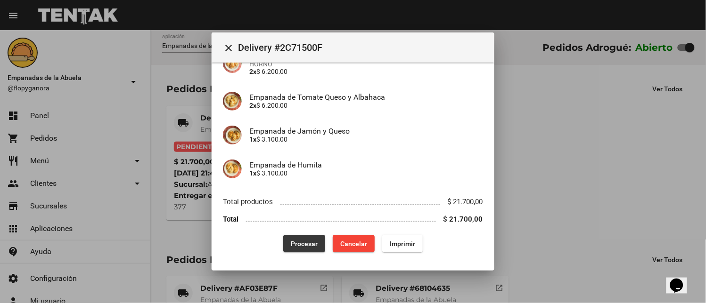
click at [296, 250] on button "Procesar" at bounding box center [304, 244] width 42 height 17
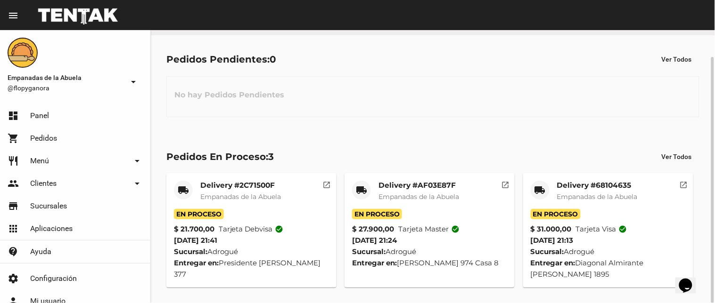
scroll to position [30, 0]
click at [26, 120] on link "dashboard Panel" at bounding box center [75, 116] width 150 height 23
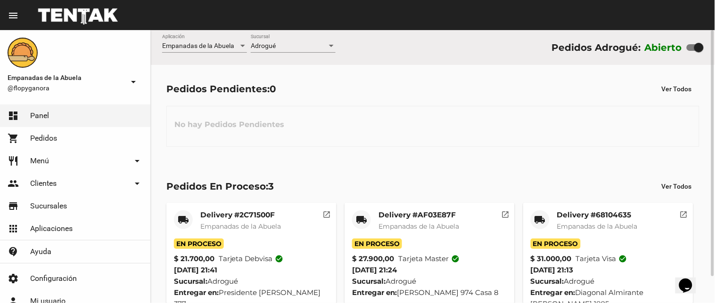
click at [306, 43] on div "Adrogué" at bounding box center [289, 46] width 76 height 8
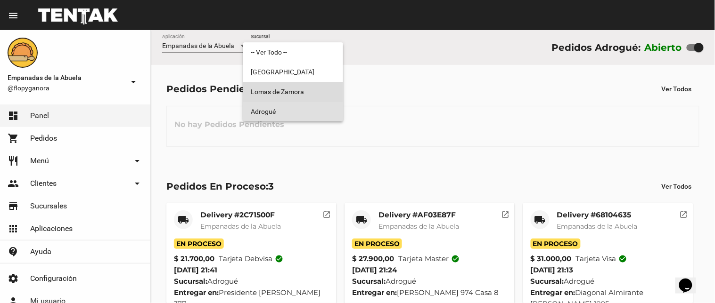
click at [267, 85] on span "Lomas de Zamora" at bounding box center [293, 92] width 85 height 20
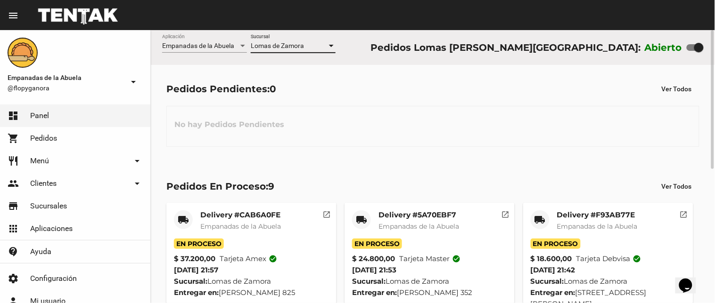
click at [282, 49] on span "Lomas de Zamora" at bounding box center [277, 46] width 53 height 8
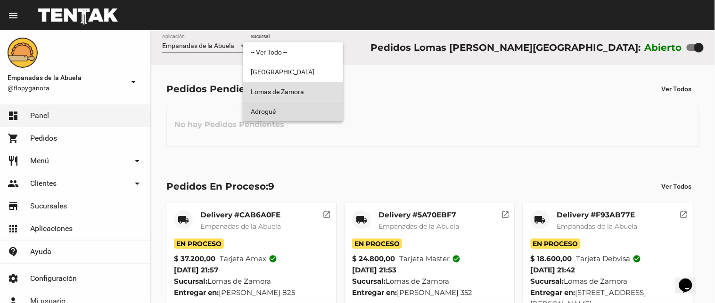
click at [266, 111] on span "Adrogué" at bounding box center [293, 112] width 85 height 20
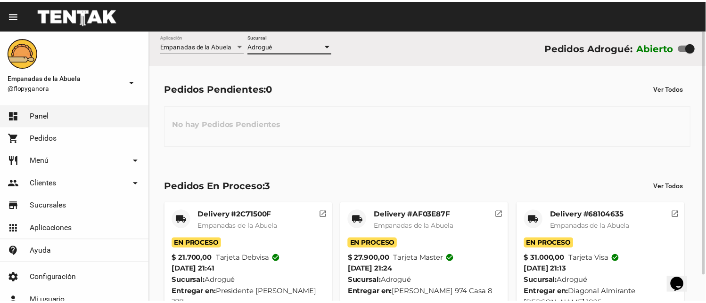
scroll to position [30, 0]
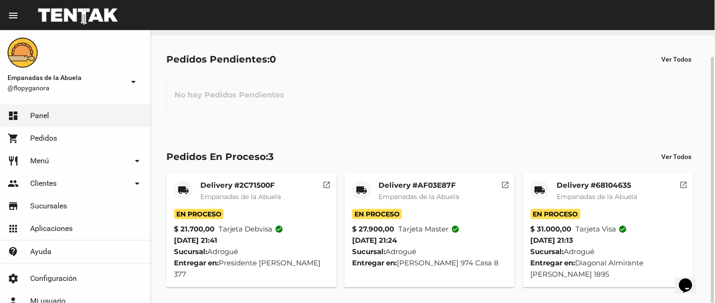
click at [536, 185] on mat-icon "local_shipping" at bounding box center [539, 190] width 11 height 11
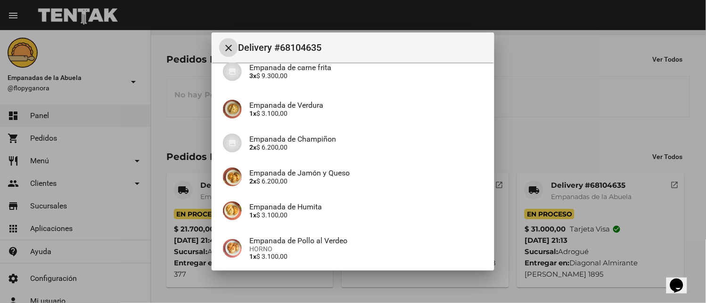
scroll to position [174, 0]
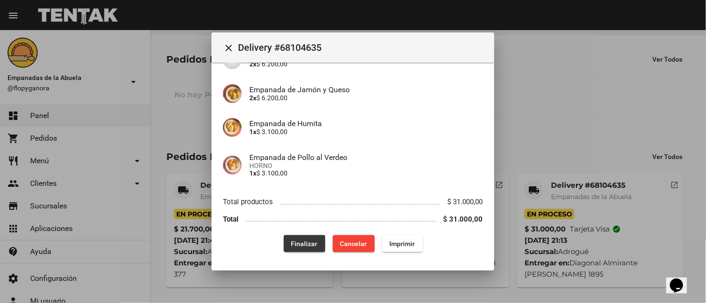
drag, startPoint x: 304, startPoint y: 238, endPoint x: 274, endPoint y: 275, distance: 47.6
click at [304, 239] on button "Finalizar" at bounding box center [304, 244] width 41 height 17
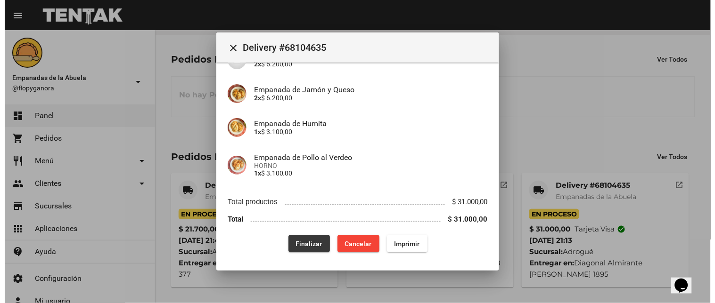
scroll to position [0, 0]
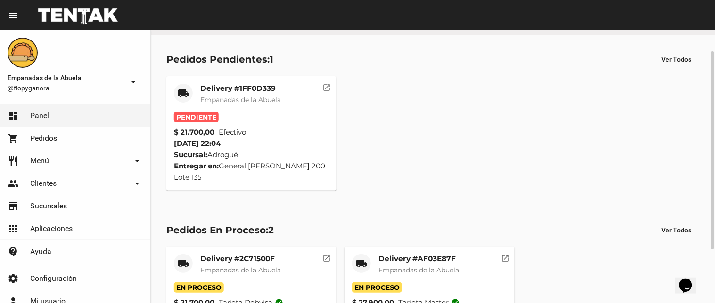
click at [256, 80] on mat-card "local_shipping Delivery #1FF0D339 Empanadas de la Abuela Pendiente $ 21.700,00 …" at bounding box center [251, 133] width 170 height 115
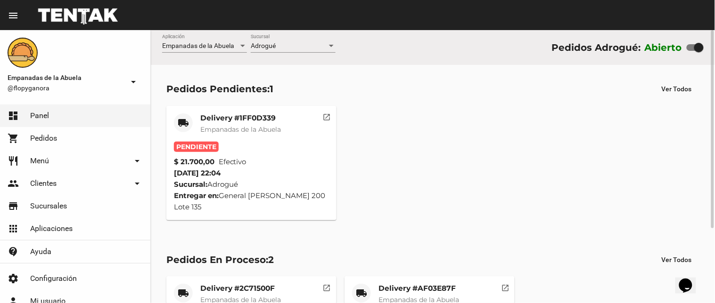
click at [252, 114] on mat-card-title "Delivery #1FF0D339" at bounding box center [240, 118] width 81 height 9
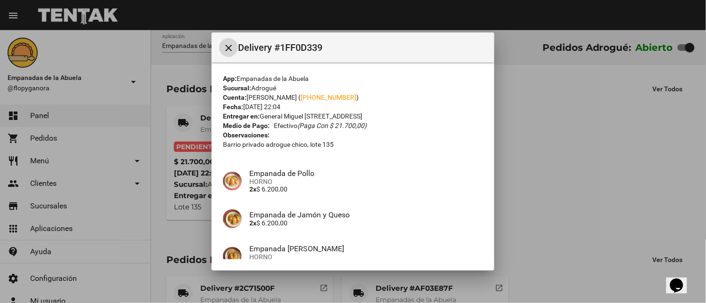
scroll to position [91, 0]
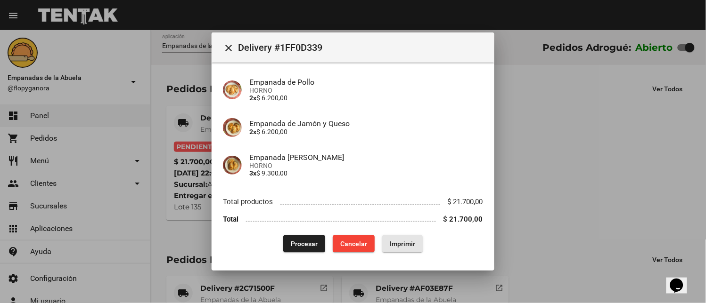
click at [406, 246] on span "Imprimir" at bounding box center [402, 244] width 25 height 8
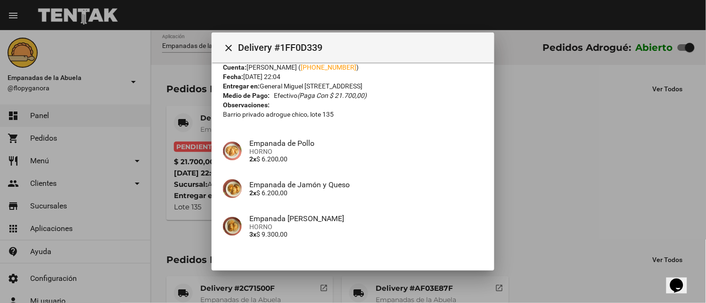
scroll to position [91, 0]
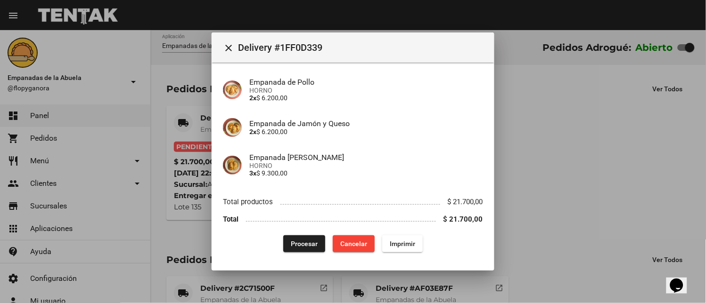
click at [302, 238] on button "Procesar" at bounding box center [304, 244] width 42 height 17
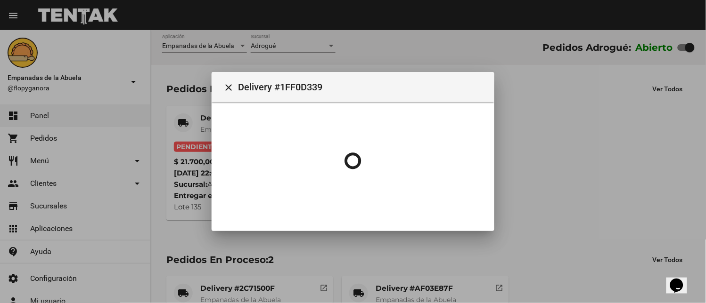
scroll to position [0, 0]
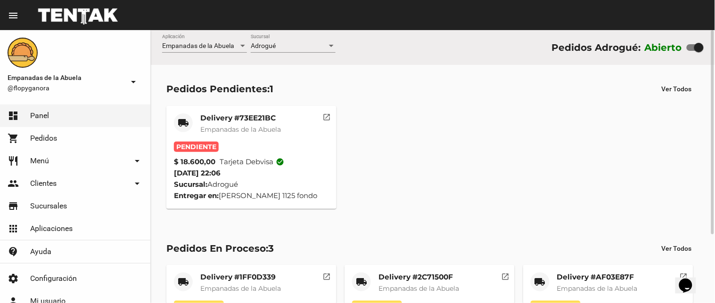
click at [263, 116] on mat-card-title "Delivery #73EE21BC" at bounding box center [240, 118] width 81 height 9
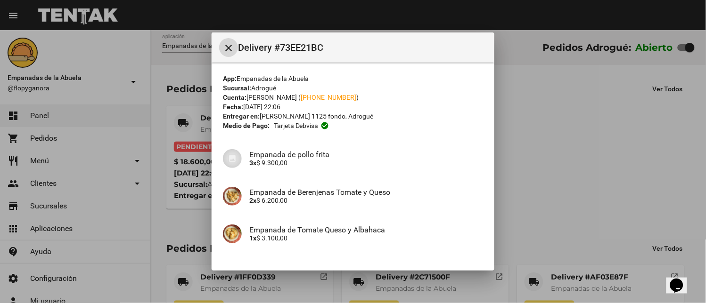
scroll to position [65, 0]
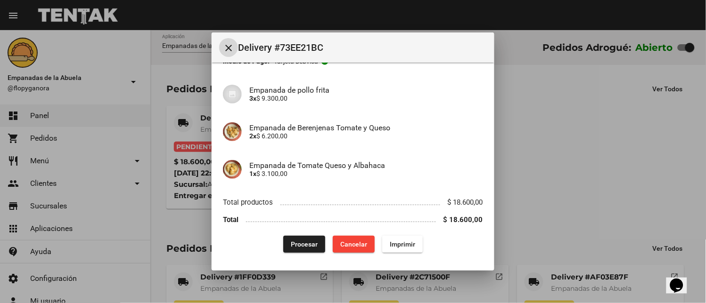
click at [390, 247] on span "Imprimir" at bounding box center [402, 245] width 25 height 8
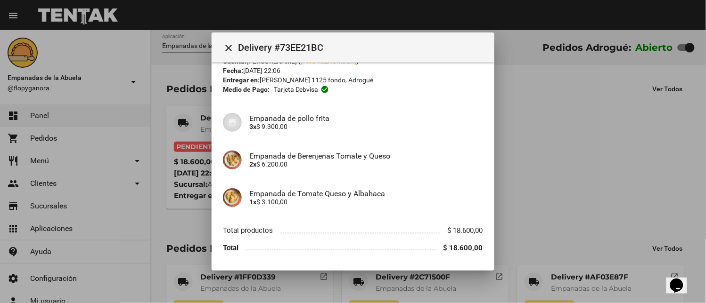
scroll to position [65, 0]
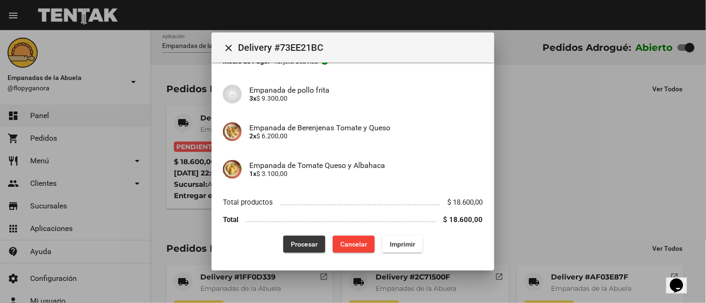
click at [293, 242] on span "Procesar" at bounding box center [304, 245] width 27 height 8
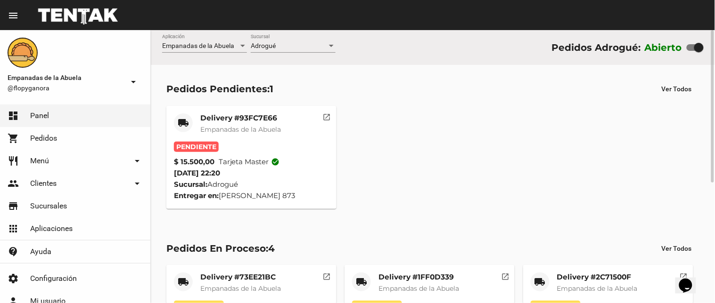
click at [265, 106] on mat-card "local_shipping Delivery #93FC7E66 Empanadas de la Abuela Pendiente $ 15.500,00 …" at bounding box center [251, 157] width 170 height 103
click at [267, 118] on mat-card-title "Delivery #93FC7E66" at bounding box center [240, 118] width 81 height 9
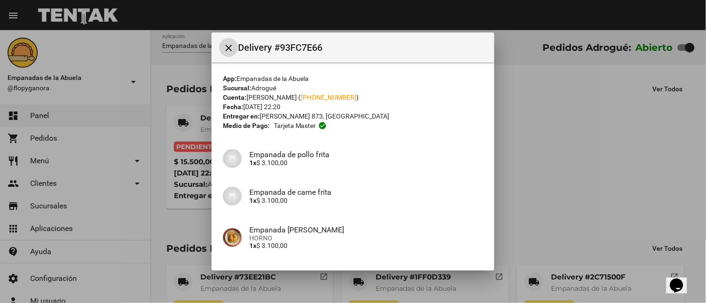
scroll to position [114, 0]
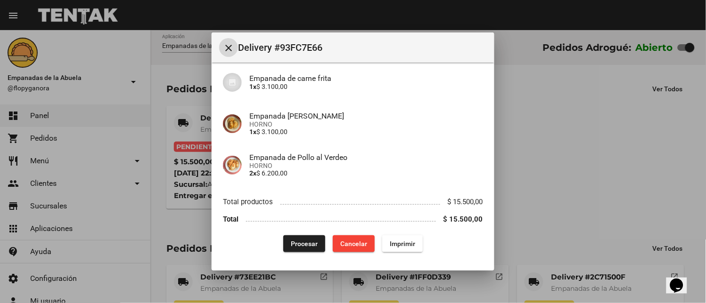
click at [407, 244] on span "Imprimir" at bounding box center [402, 244] width 25 height 8
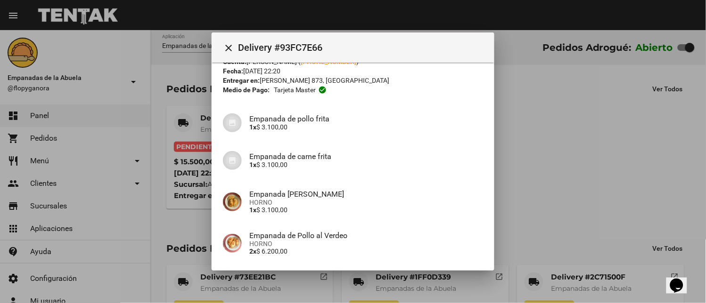
scroll to position [114, 0]
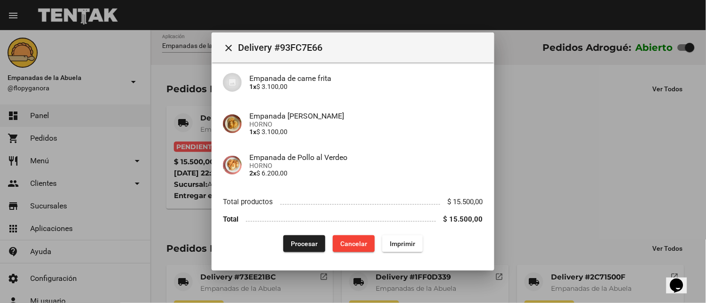
click at [297, 240] on span "Procesar" at bounding box center [304, 244] width 27 height 8
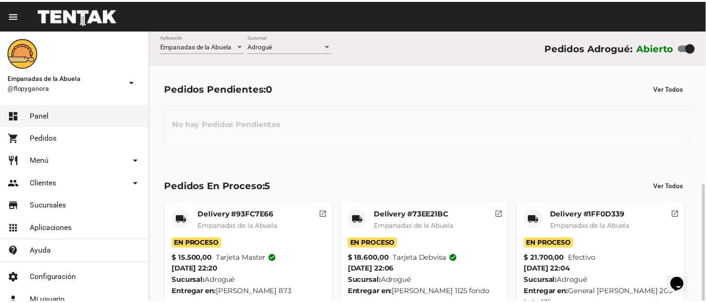
scroll to position [152, 0]
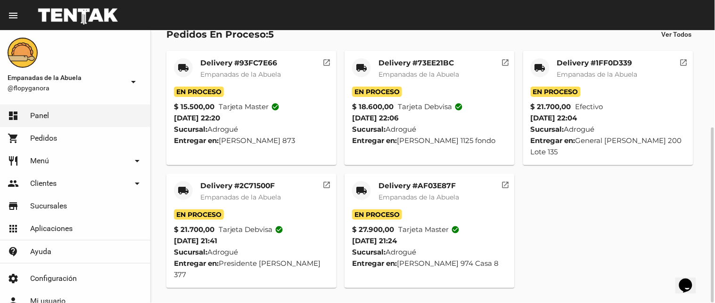
click at [357, 189] on mat-icon "local_shipping" at bounding box center [361, 190] width 11 height 11
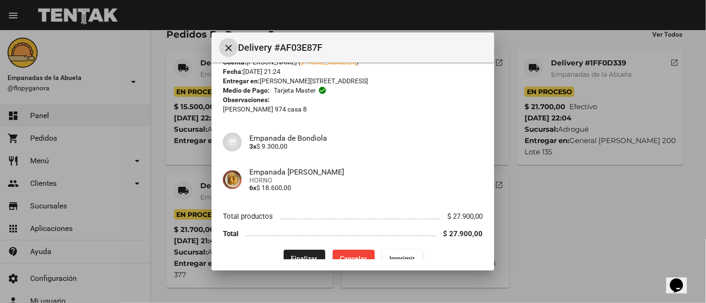
scroll to position [49, 0]
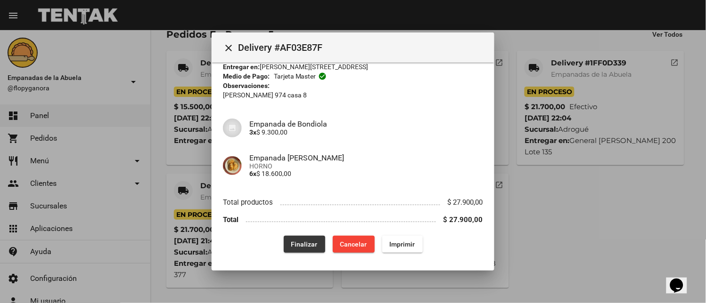
click at [307, 243] on span "Finalizar" at bounding box center [304, 245] width 26 height 8
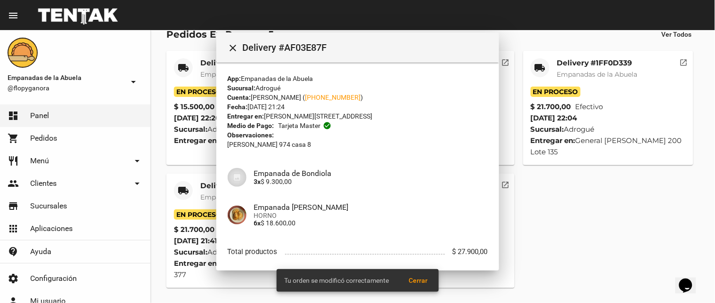
click at [181, 188] on mat-icon "local_shipping" at bounding box center [183, 190] width 11 height 11
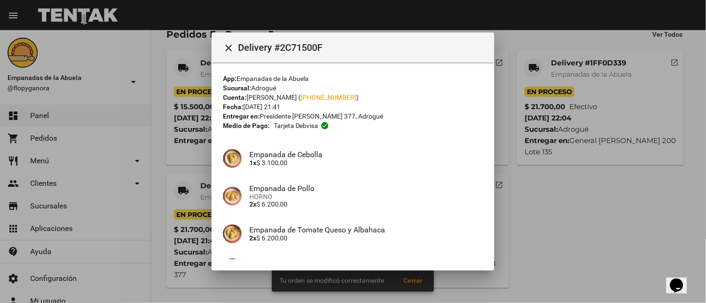
click at [181, 188] on div at bounding box center [353, 151] width 706 height 303
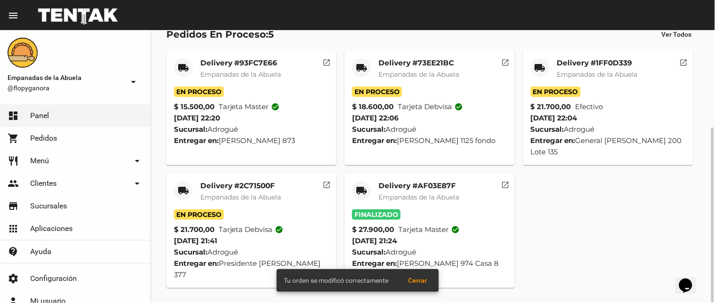
click at [175, 192] on div "local_shipping" at bounding box center [183, 190] width 19 height 19
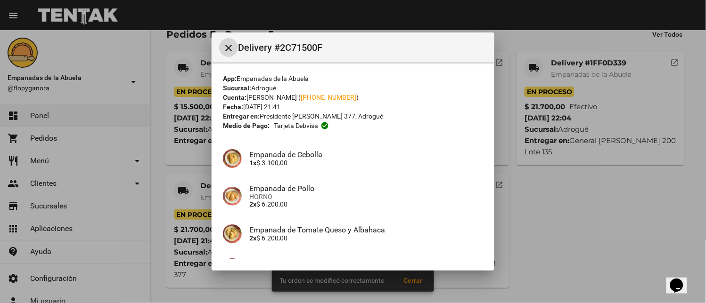
scroll to position [133, 0]
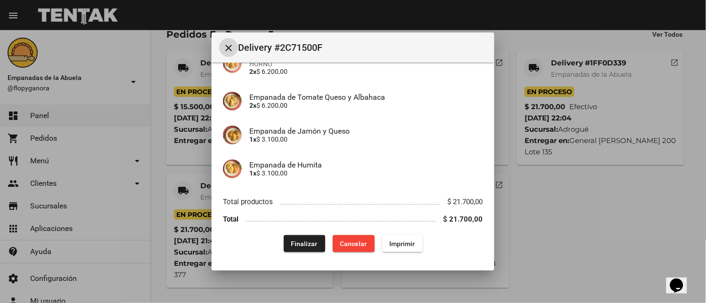
click at [307, 246] on span "Finalizar" at bounding box center [304, 244] width 26 height 8
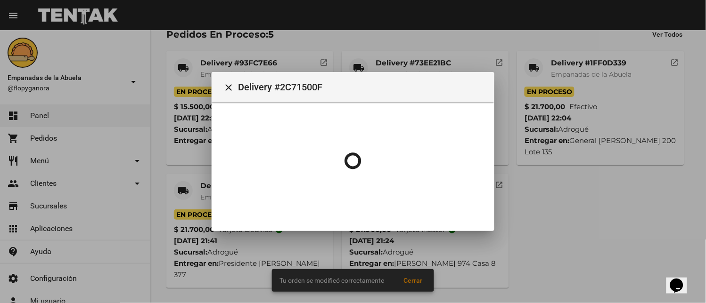
scroll to position [0, 0]
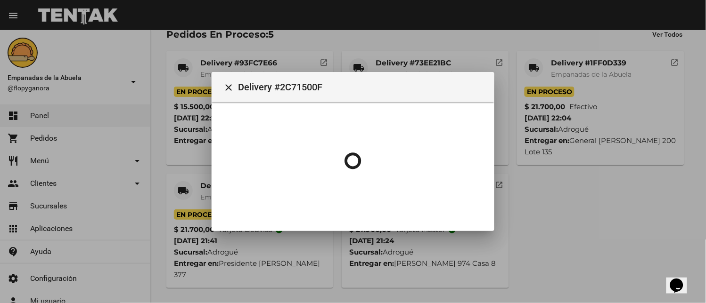
click at [532, 72] on div at bounding box center [353, 151] width 706 height 303
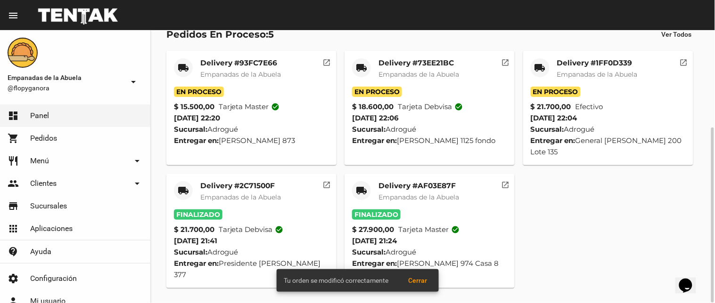
click at [533, 68] on div "local_shipping" at bounding box center [540, 67] width 19 height 19
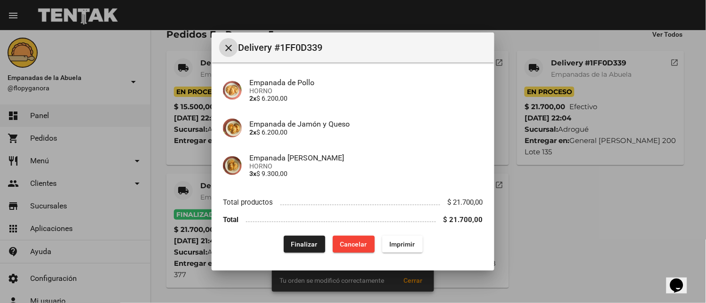
scroll to position [91, 0]
click at [294, 245] on span "Finalizar" at bounding box center [304, 244] width 26 height 8
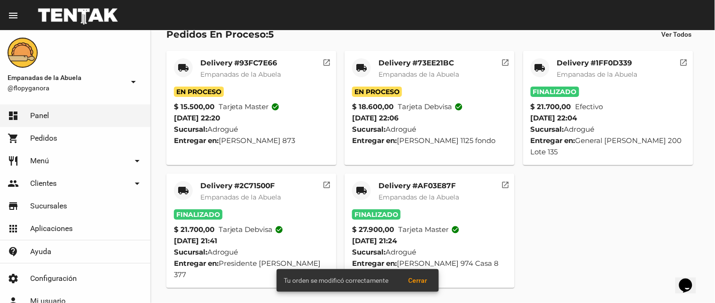
click at [360, 66] on mat-icon "local_shipping" at bounding box center [361, 67] width 11 height 11
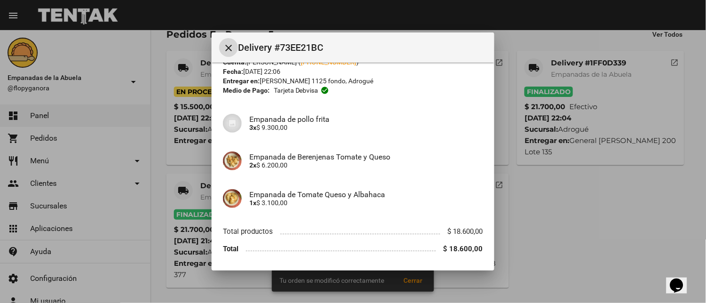
scroll to position [65, 0]
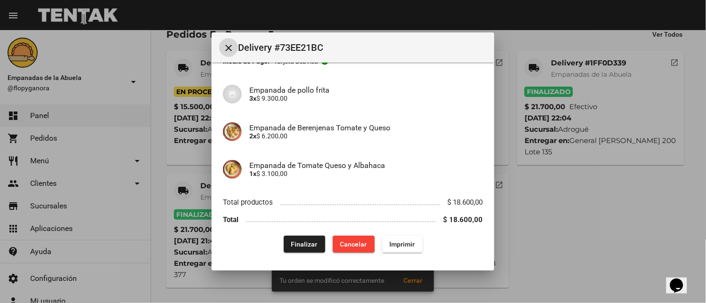
click at [311, 242] on span "Finalizar" at bounding box center [304, 245] width 26 height 8
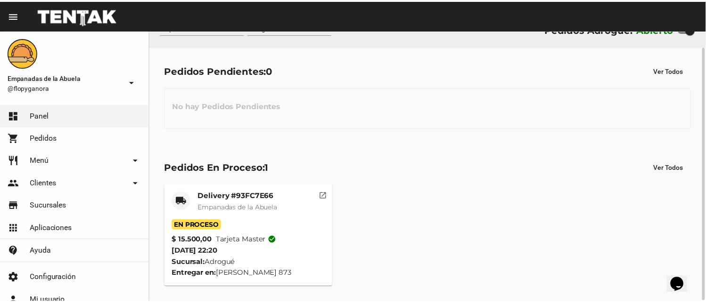
scroll to position [18, 0]
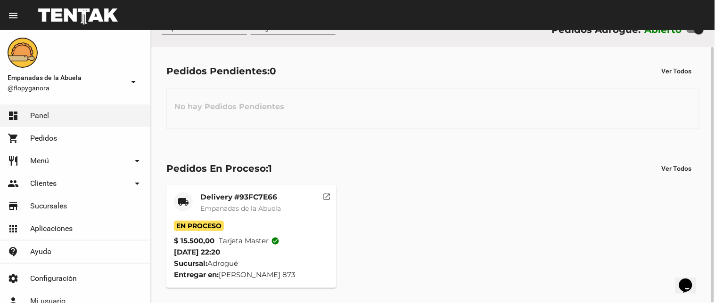
click at [247, 204] on span "Empanadas de la Abuela" at bounding box center [240, 208] width 81 height 8
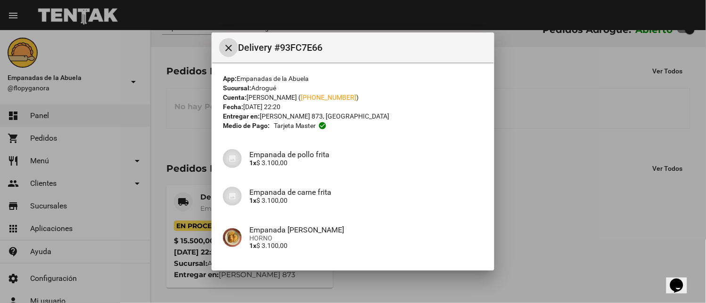
scroll to position [114, 0]
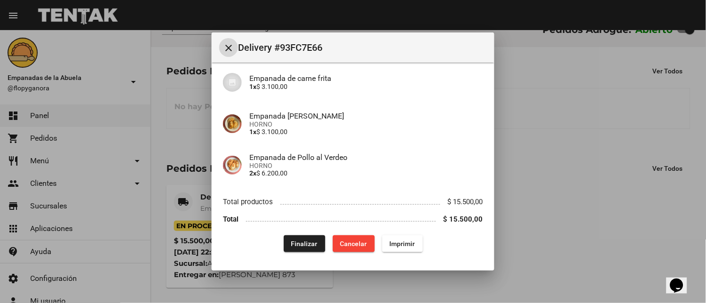
click at [293, 247] on span "Finalizar" at bounding box center [304, 244] width 26 height 8
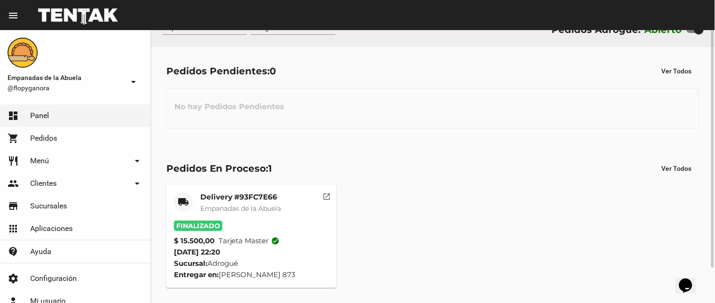
scroll to position [0, 0]
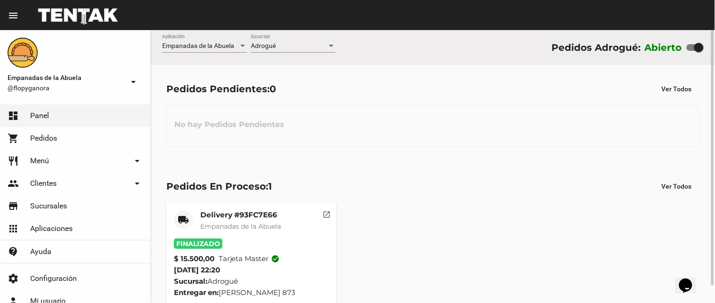
click at [267, 42] on span "Adrogué" at bounding box center [263, 46] width 25 height 8
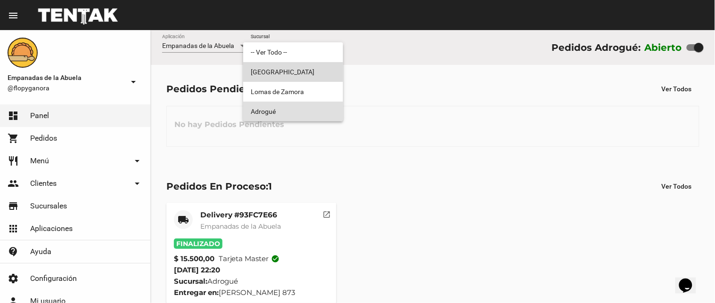
click at [268, 77] on span "[GEOGRAPHIC_DATA]" at bounding box center [293, 72] width 85 height 20
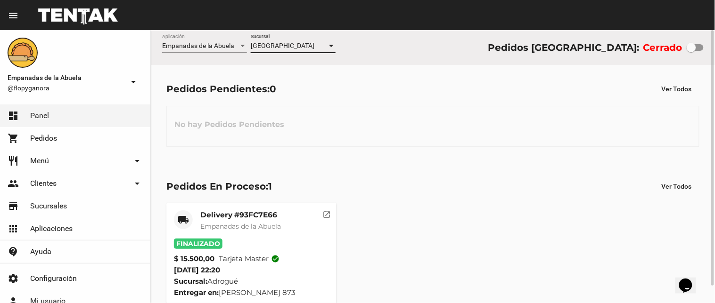
click at [291, 44] on span "[GEOGRAPHIC_DATA]" at bounding box center [283, 46] width 64 height 8
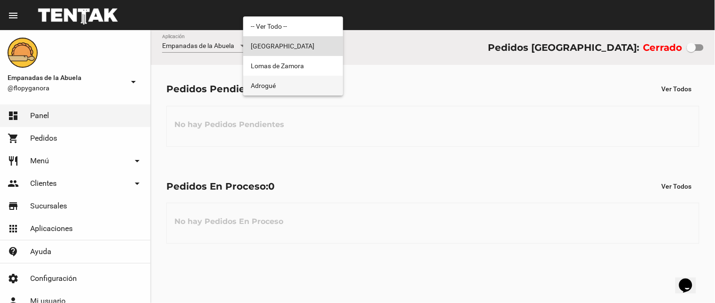
click at [298, 90] on span "Adrogué" at bounding box center [293, 86] width 85 height 20
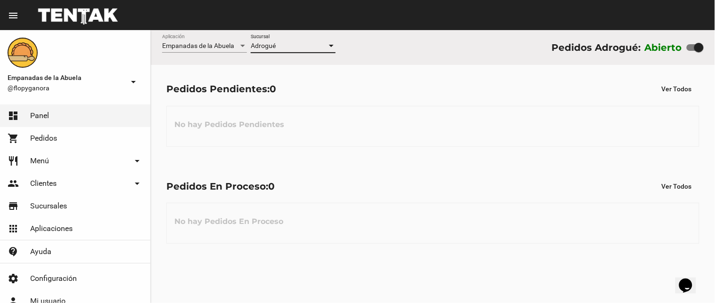
click at [298, 43] on div "Adrogué" at bounding box center [289, 46] width 76 height 8
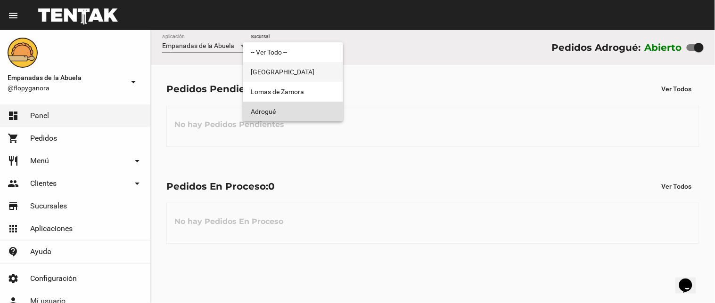
click at [300, 74] on span "[GEOGRAPHIC_DATA]" at bounding box center [293, 72] width 85 height 20
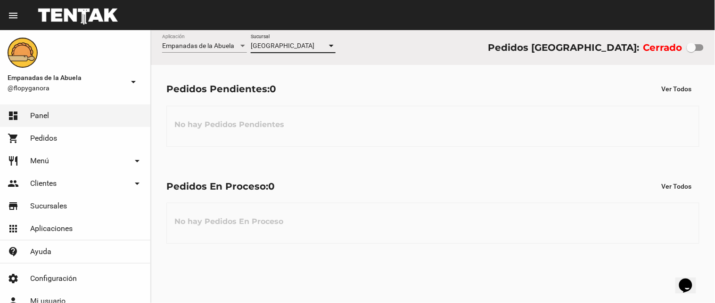
click at [299, 43] on div "[GEOGRAPHIC_DATA]" at bounding box center [289, 46] width 76 height 8
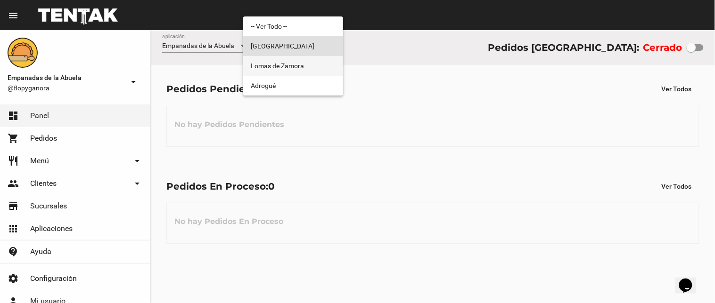
click at [286, 71] on span "Lomas de Zamora" at bounding box center [293, 66] width 85 height 20
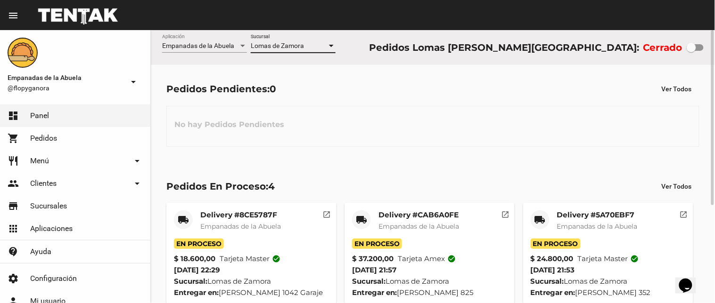
click at [305, 48] on div "Lomas de Zamora" at bounding box center [289, 46] width 76 height 8
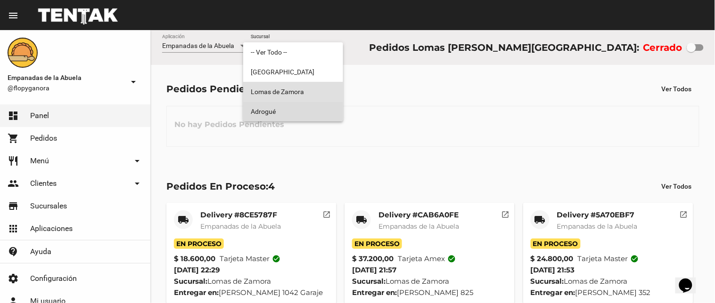
click at [300, 114] on span "Adrogué" at bounding box center [293, 112] width 85 height 20
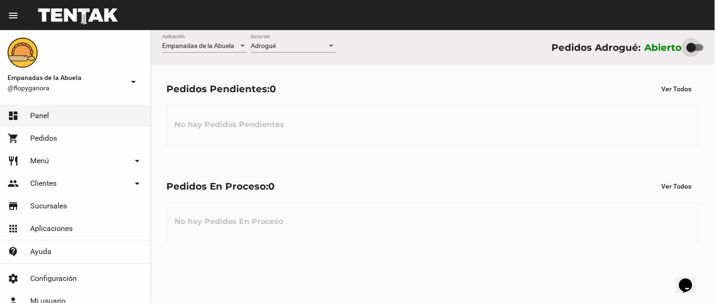
drag, startPoint x: 695, startPoint y: 43, endPoint x: 507, endPoint y: 85, distance: 192.1
click at [678, 49] on div "Abierto" at bounding box center [674, 47] width 59 height 15
checkbox input "false"
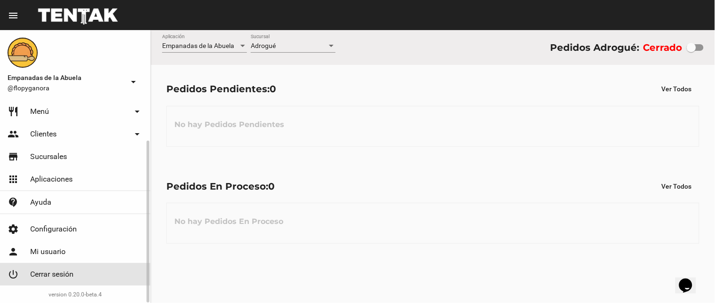
click at [77, 264] on link "power_settings_new Cerrar sesión" at bounding box center [75, 274] width 150 height 23
